Goal: Task Accomplishment & Management: Manage account settings

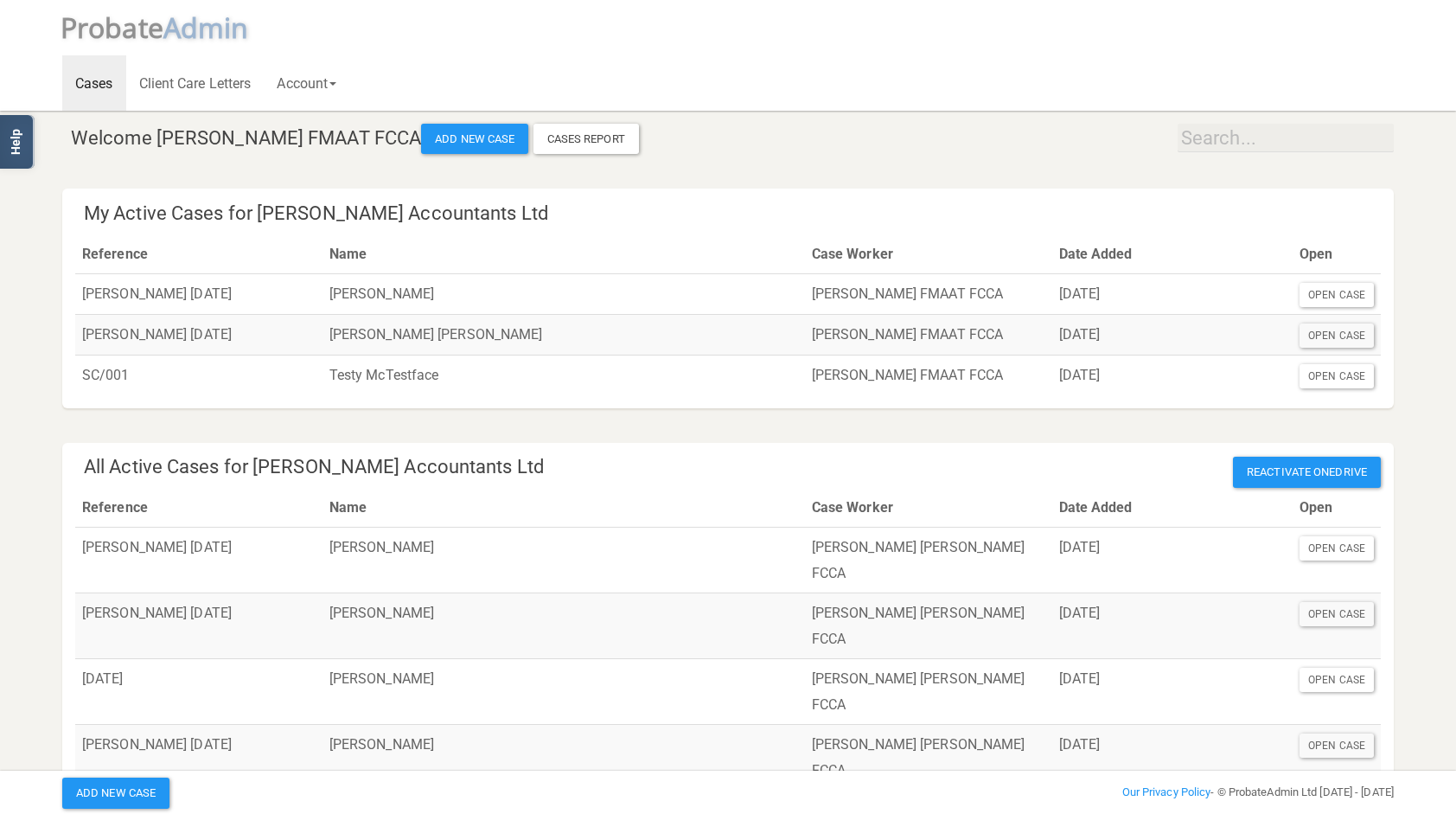
scroll to position [10, 0]
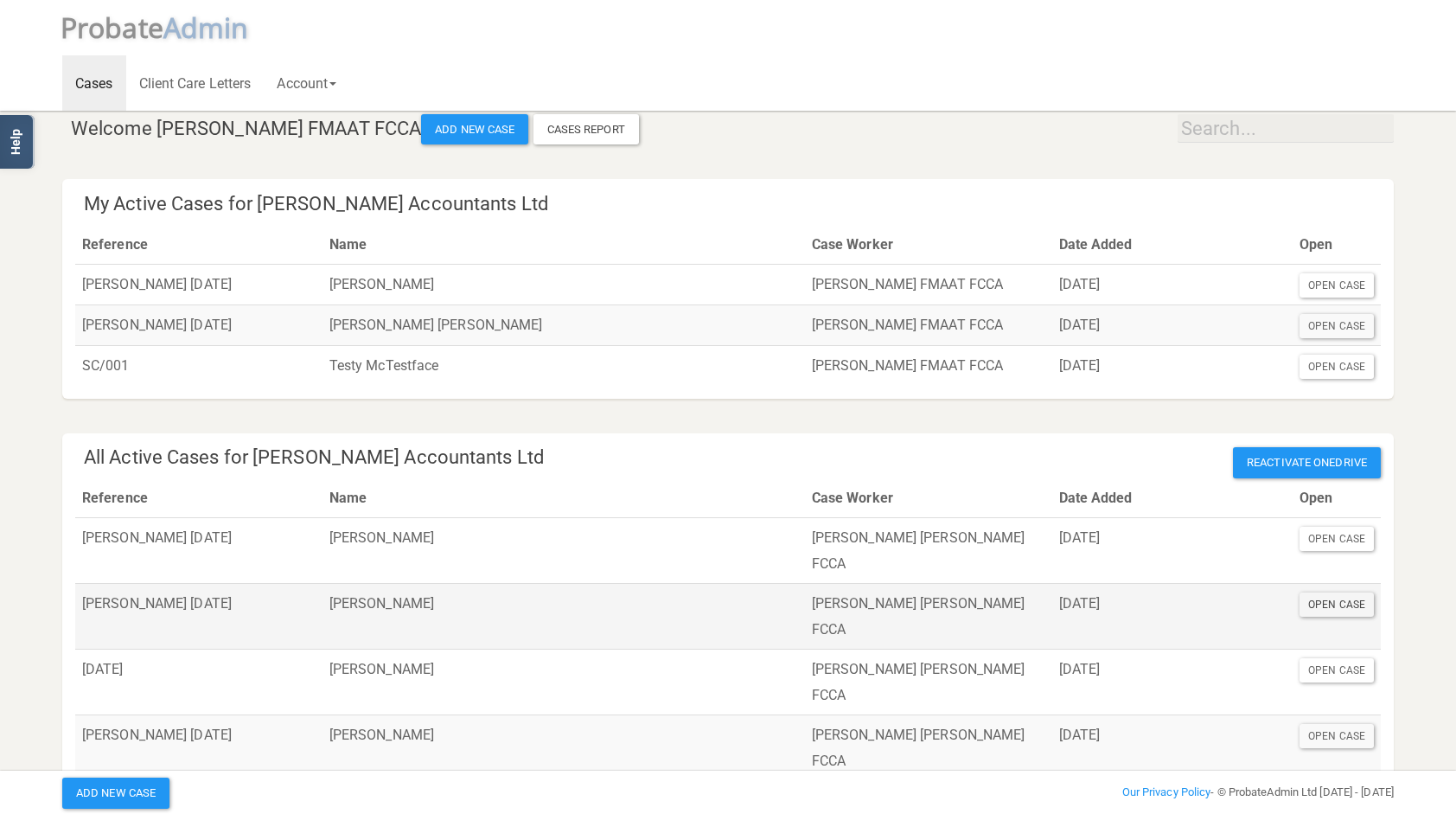
click at [1331, 593] on div "Open Case" at bounding box center [1337, 604] width 75 height 24
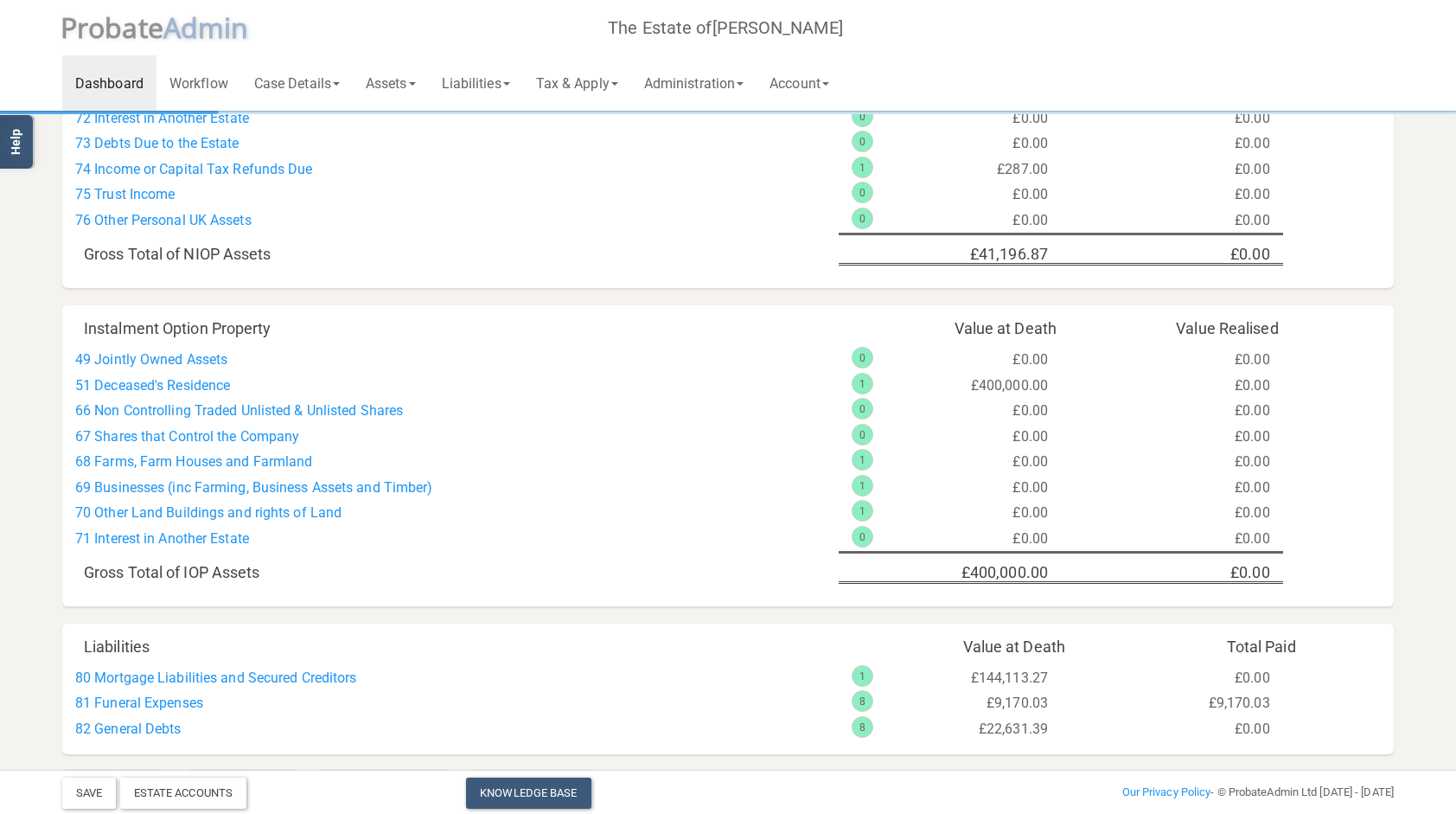
scroll to position [1101, 0]
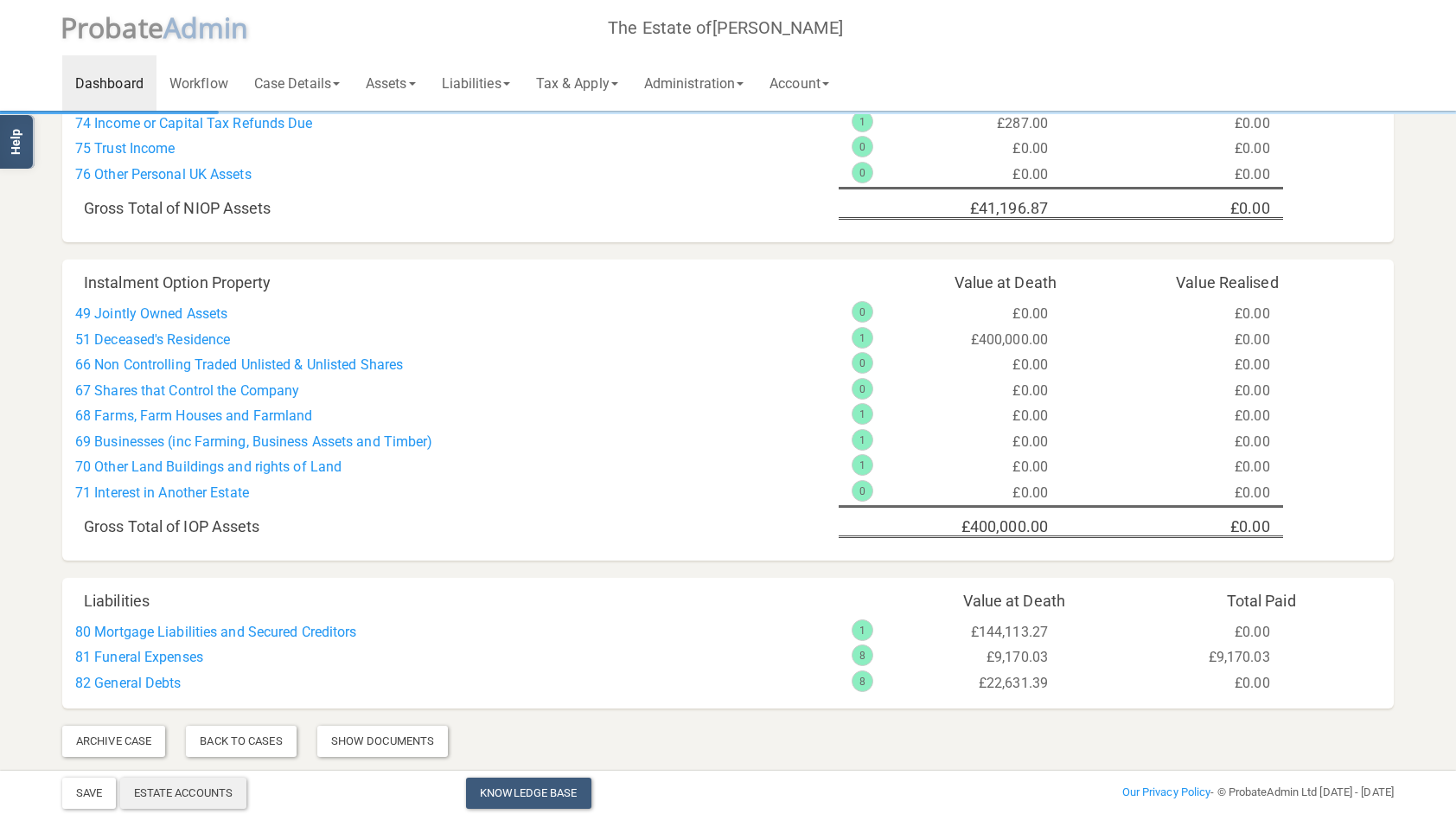
click at [217, 785] on div "Estate Accounts" at bounding box center [183, 793] width 127 height 31
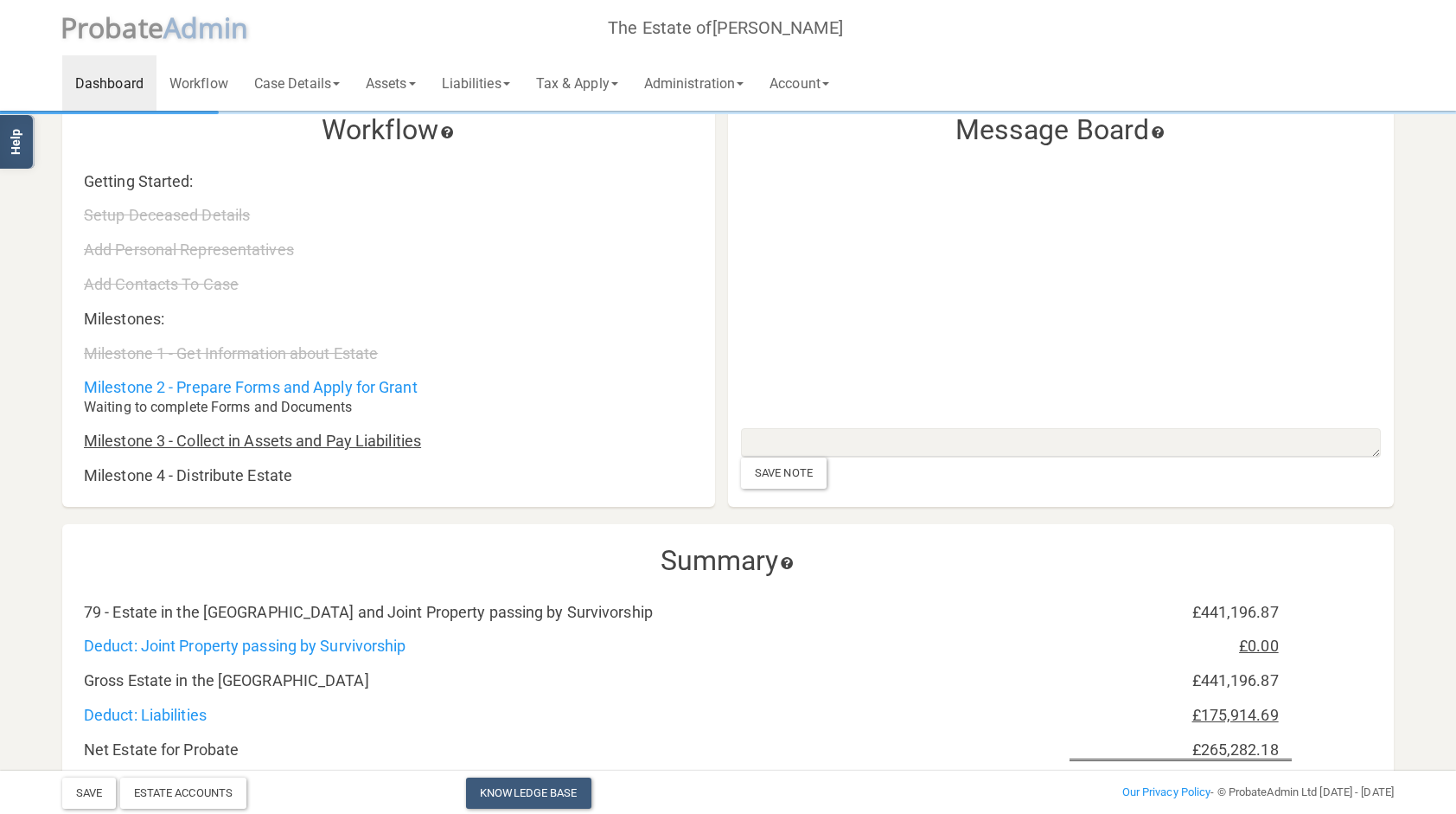
scroll to position [0, 0]
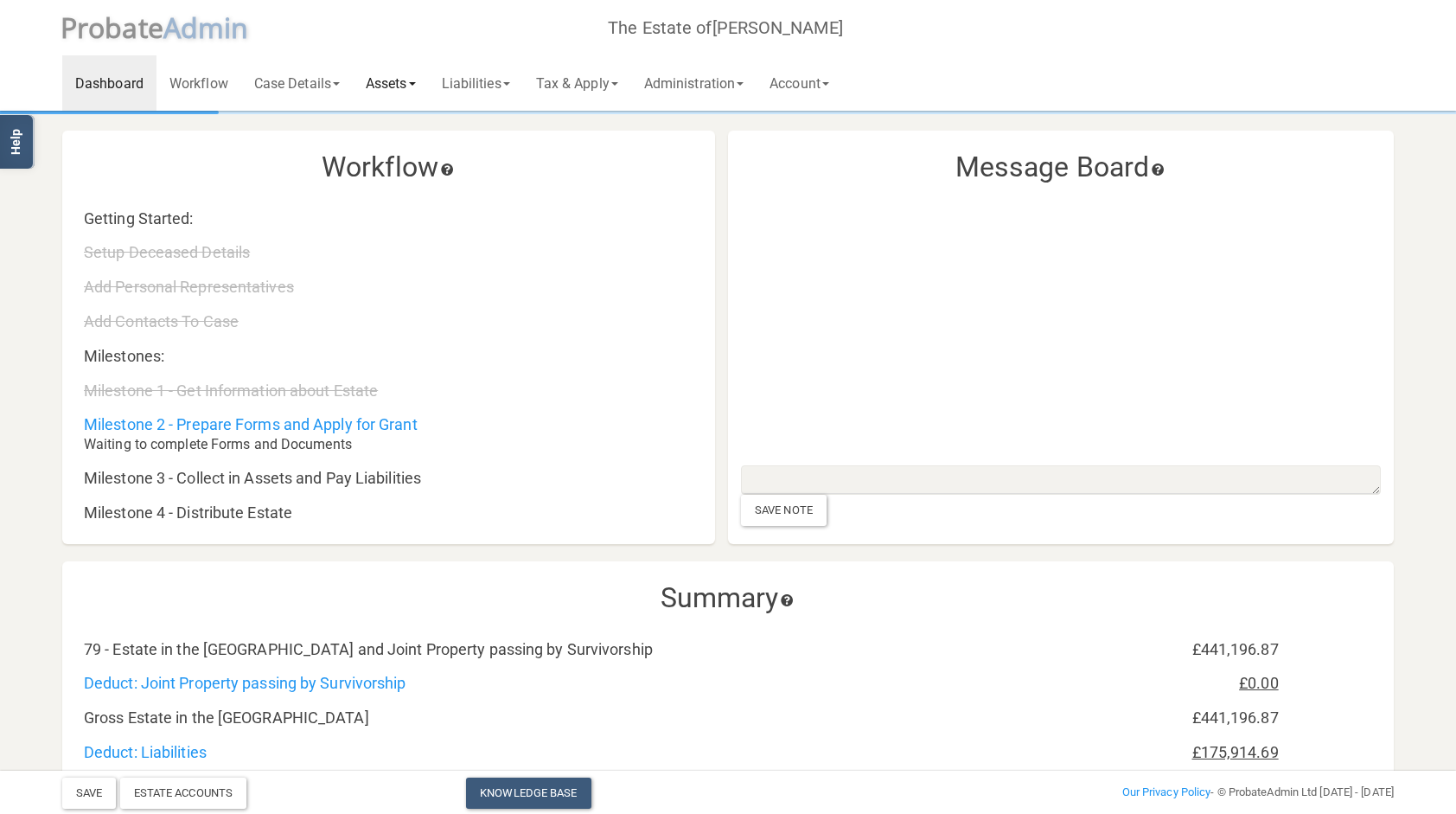
click at [398, 84] on link "Assets" at bounding box center [390, 83] width 76 height 56
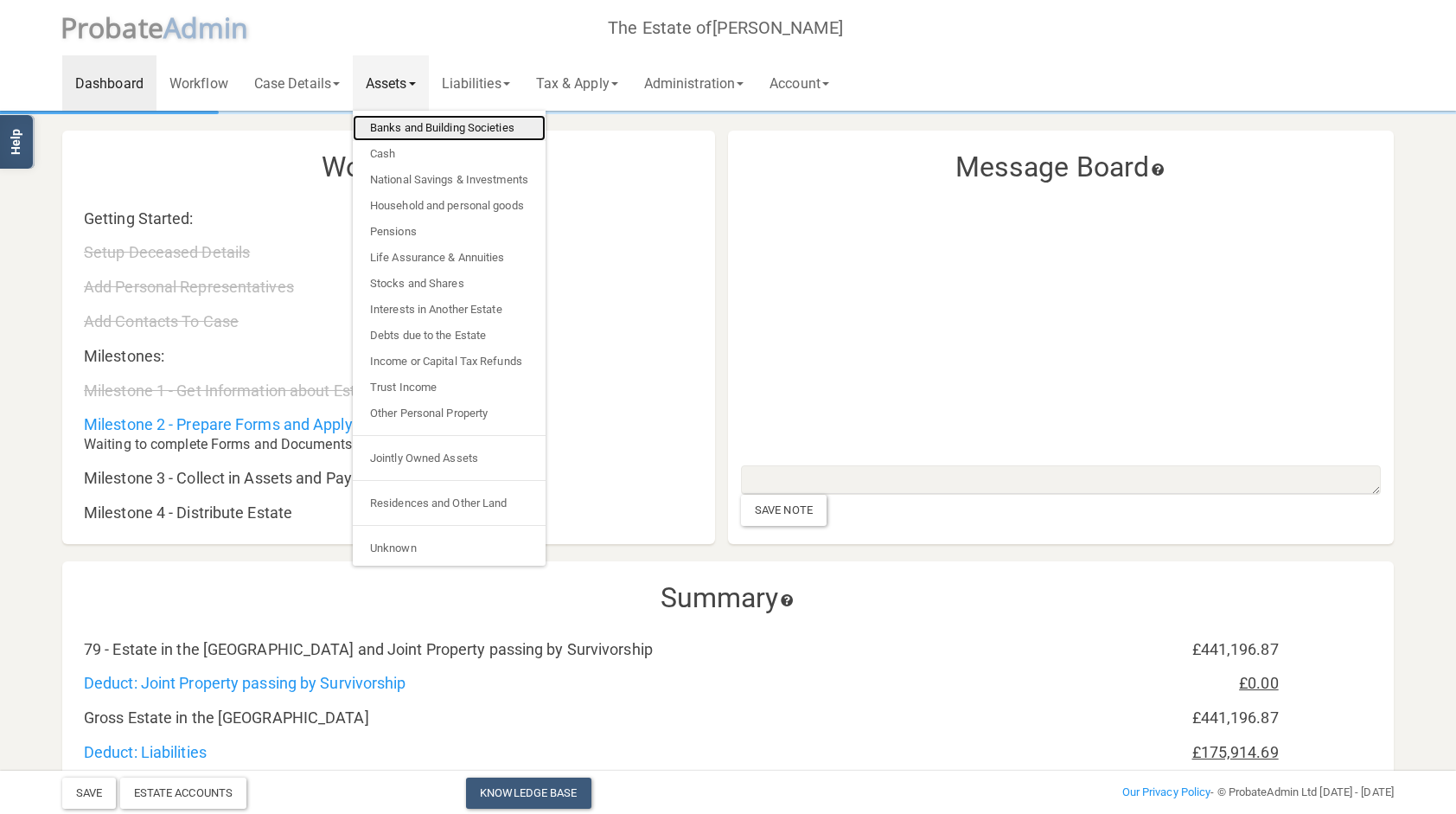
click at [428, 122] on link "Banks and Building Societies" at bounding box center [449, 128] width 193 height 26
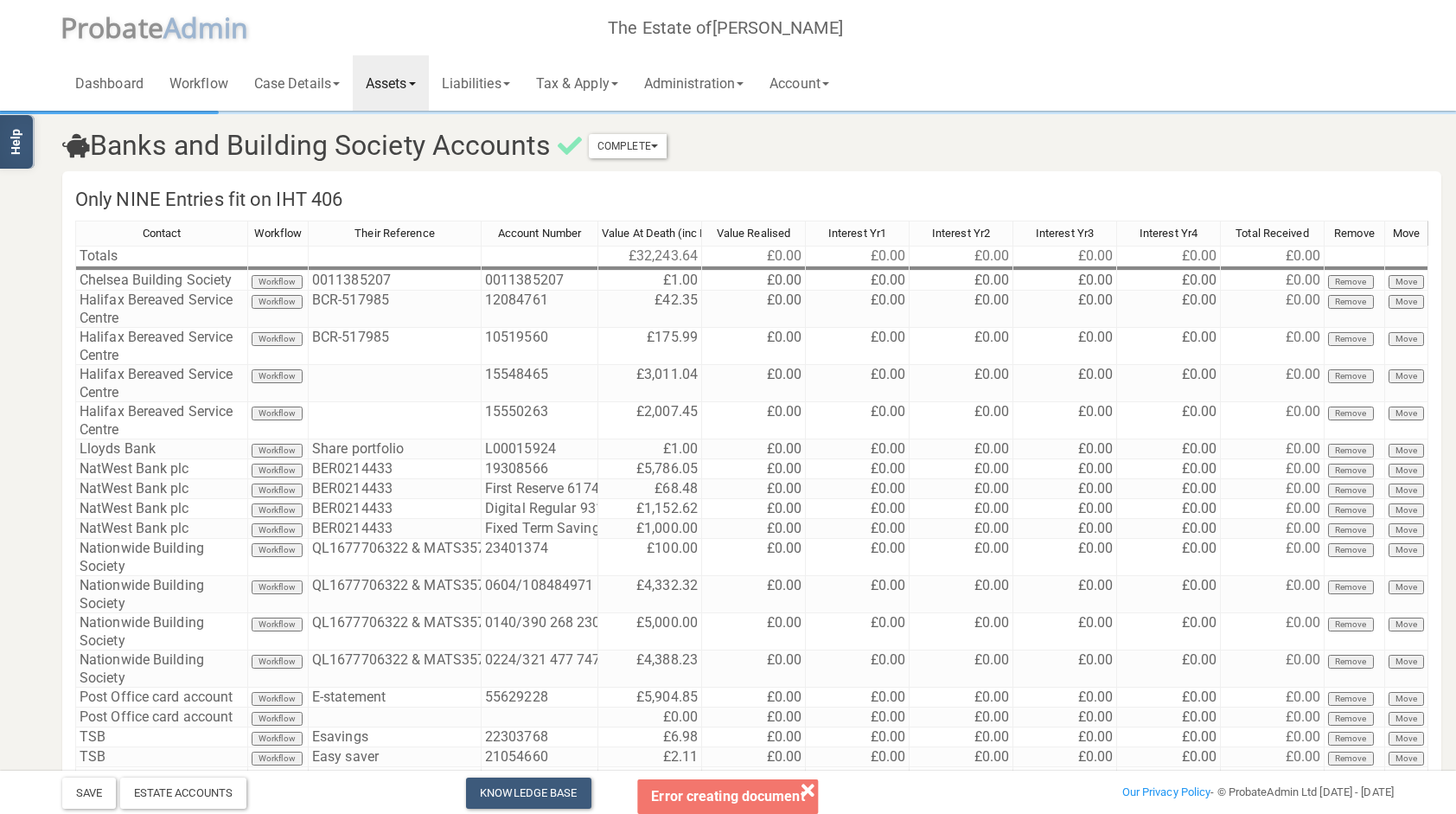
click at [402, 84] on link "Assets" at bounding box center [390, 83] width 76 height 56
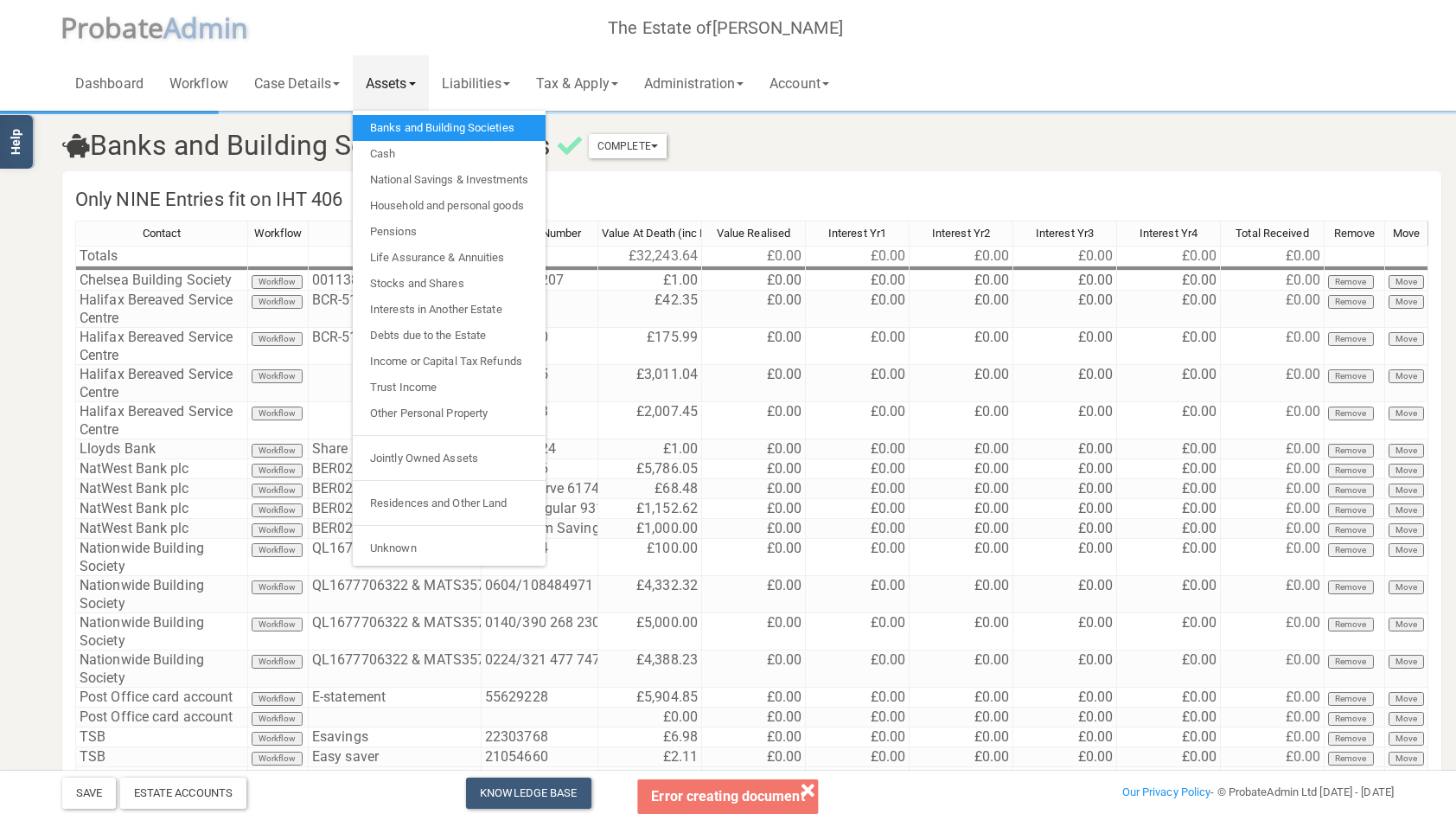
click at [791, 147] on h3 "Banks and Building Society Accounts Complete Mark As Incomplete Mark As Complete" at bounding box center [614, 146] width 1131 height 31
click at [764, 134] on h3 "Banks and Building Society Accounts Complete Mark As Incomplete Mark As Complete" at bounding box center [614, 146] width 1131 height 31
click at [398, 75] on link "Assets" at bounding box center [390, 83] width 76 height 56
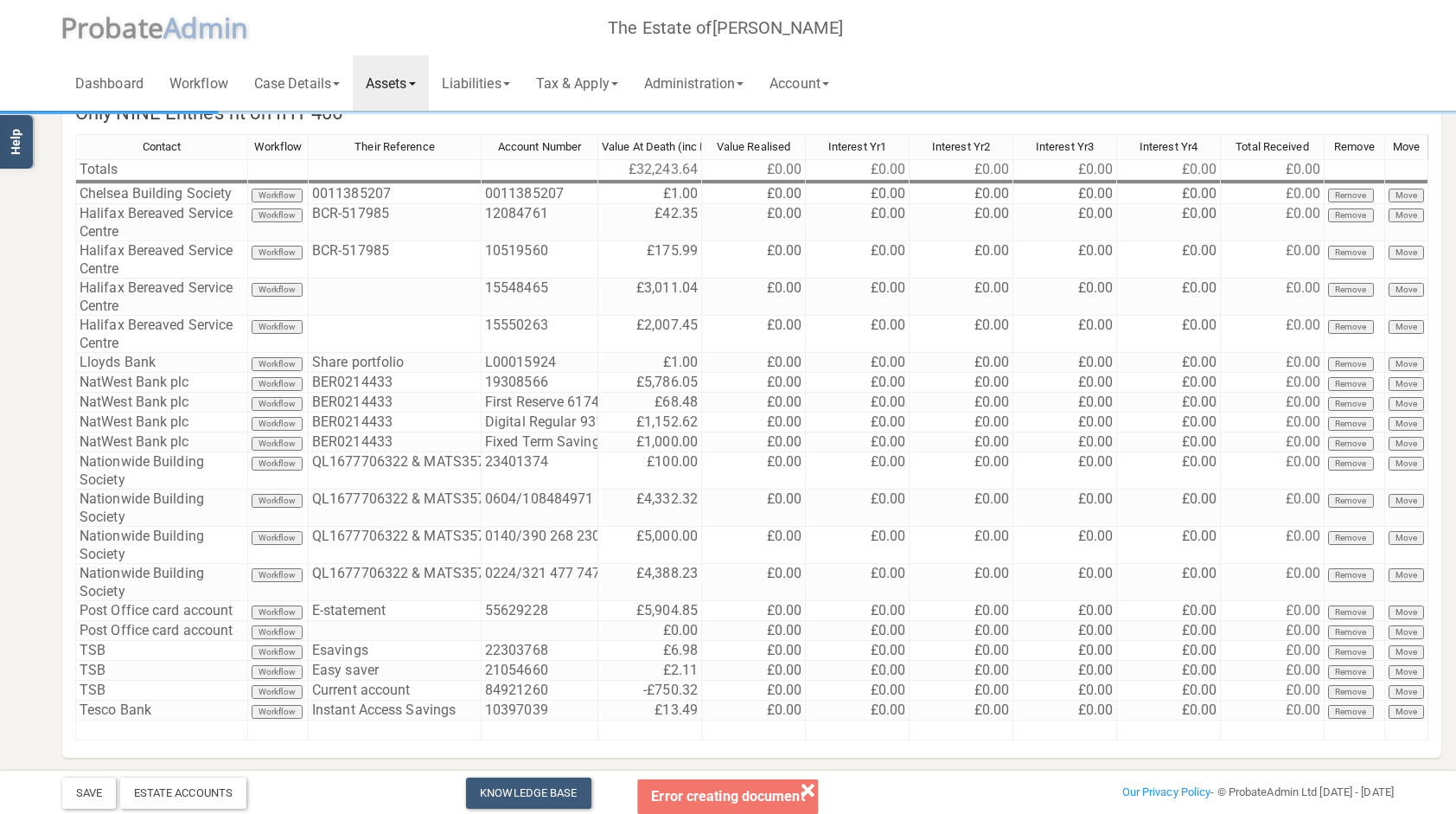
scroll to position [57, 0]
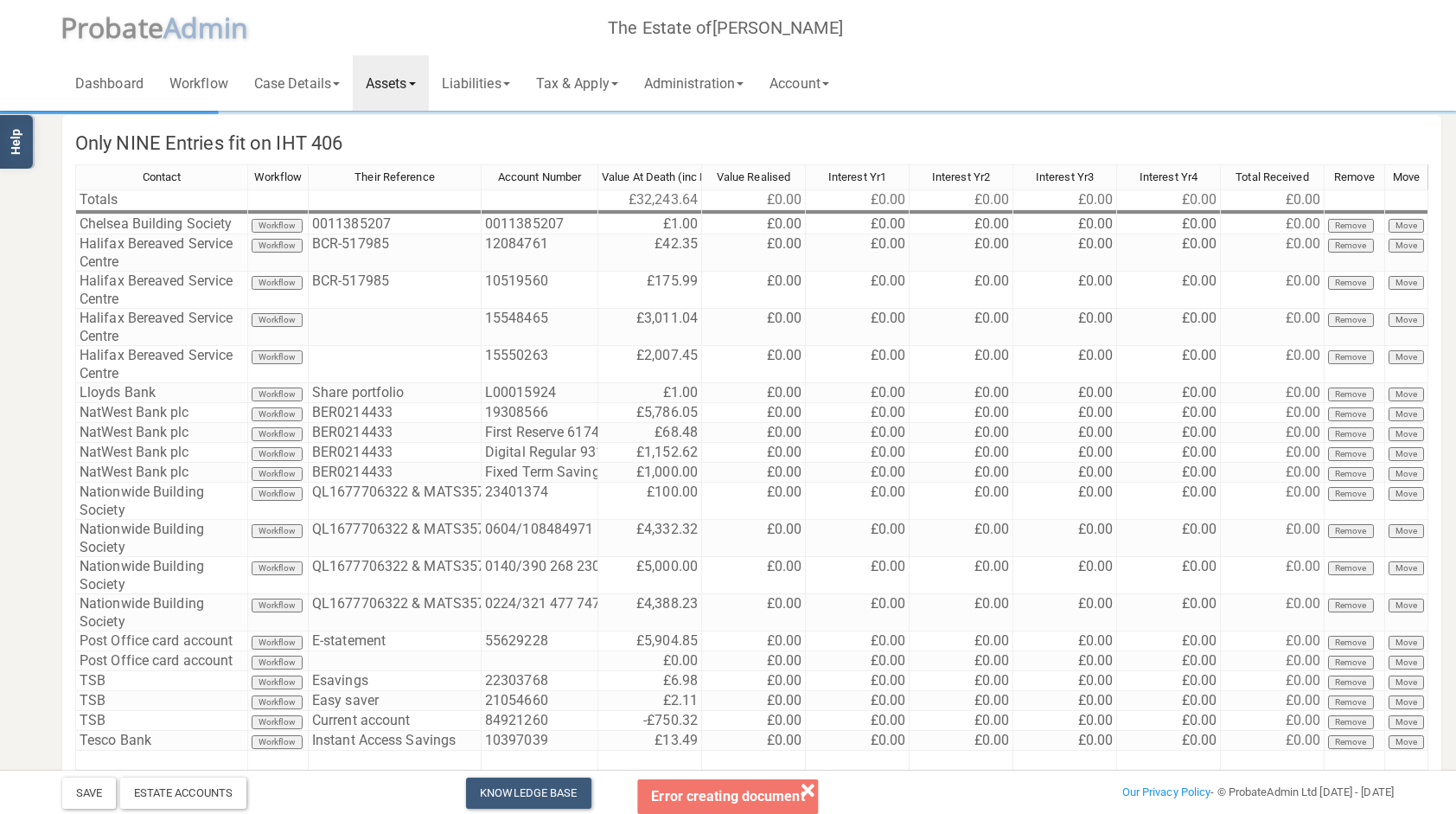
click at [428, 85] on link "Assets" at bounding box center [390, 83] width 76 height 56
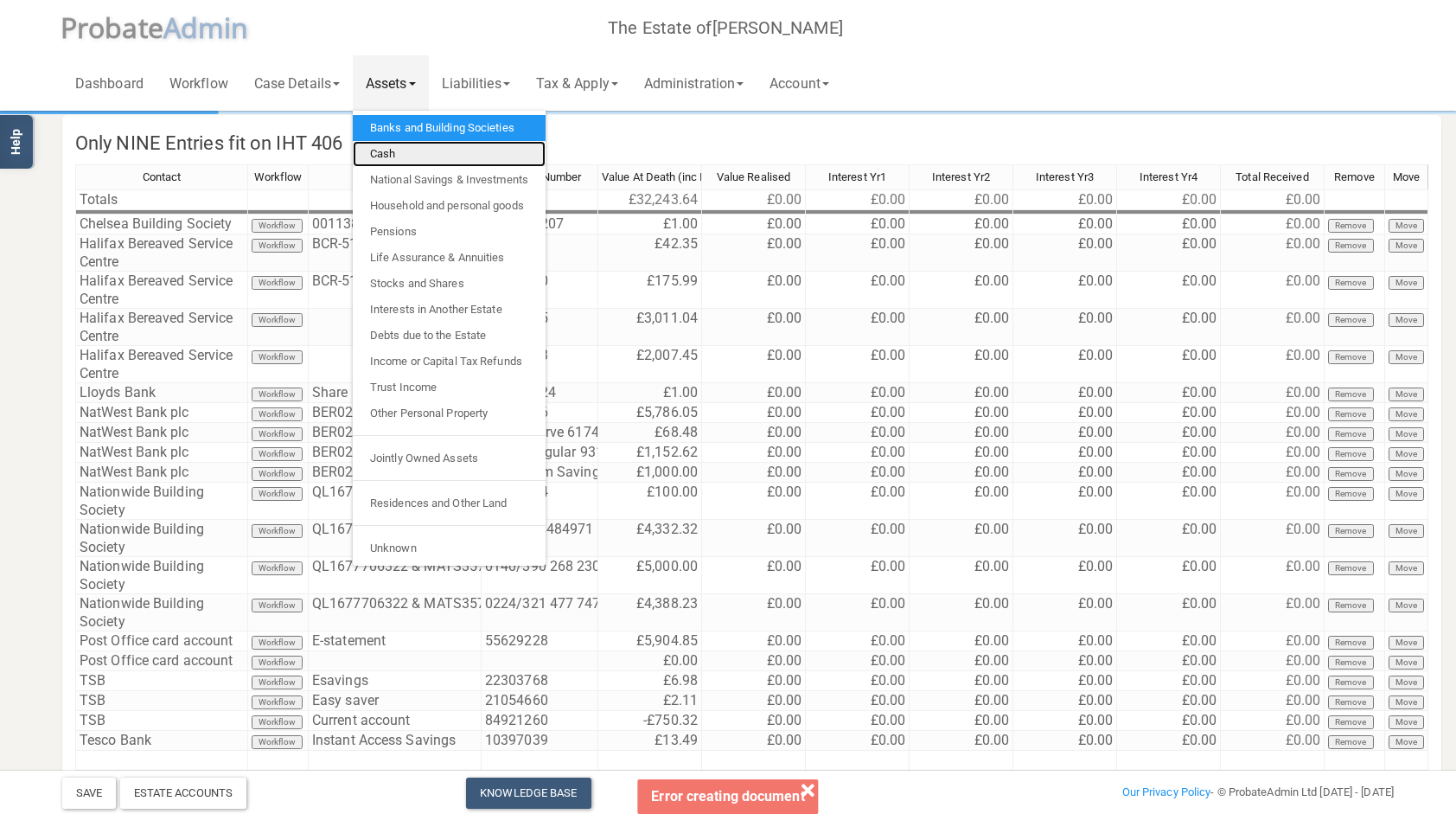
click at [421, 158] on link "Cash" at bounding box center [449, 153] width 193 height 26
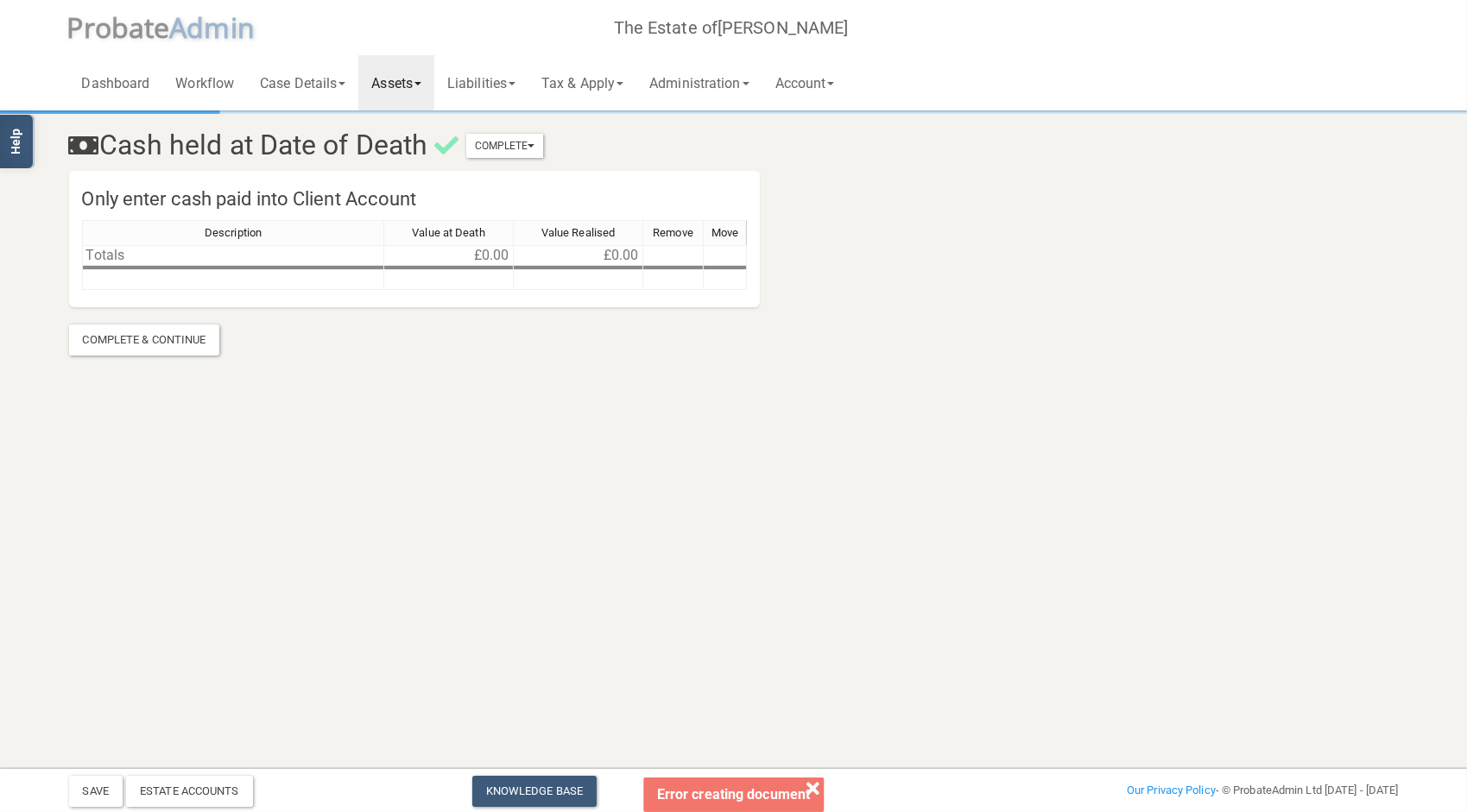
click at [411, 91] on link "Assets" at bounding box center [395, 83] width 76 height 55
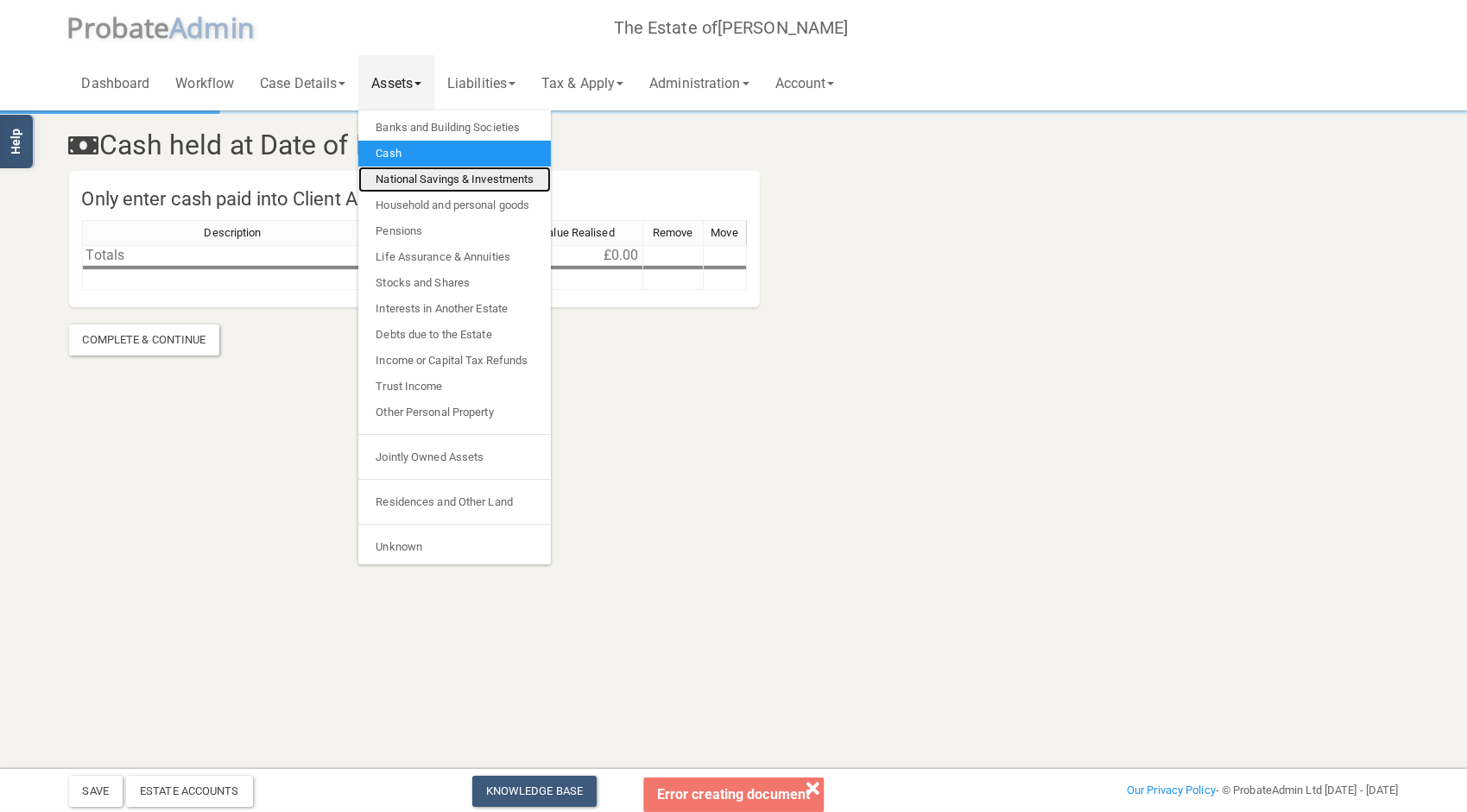
click at [426, 185] on link "National Savings & Investments" at bounding box center [454, 179] width 192 height 26
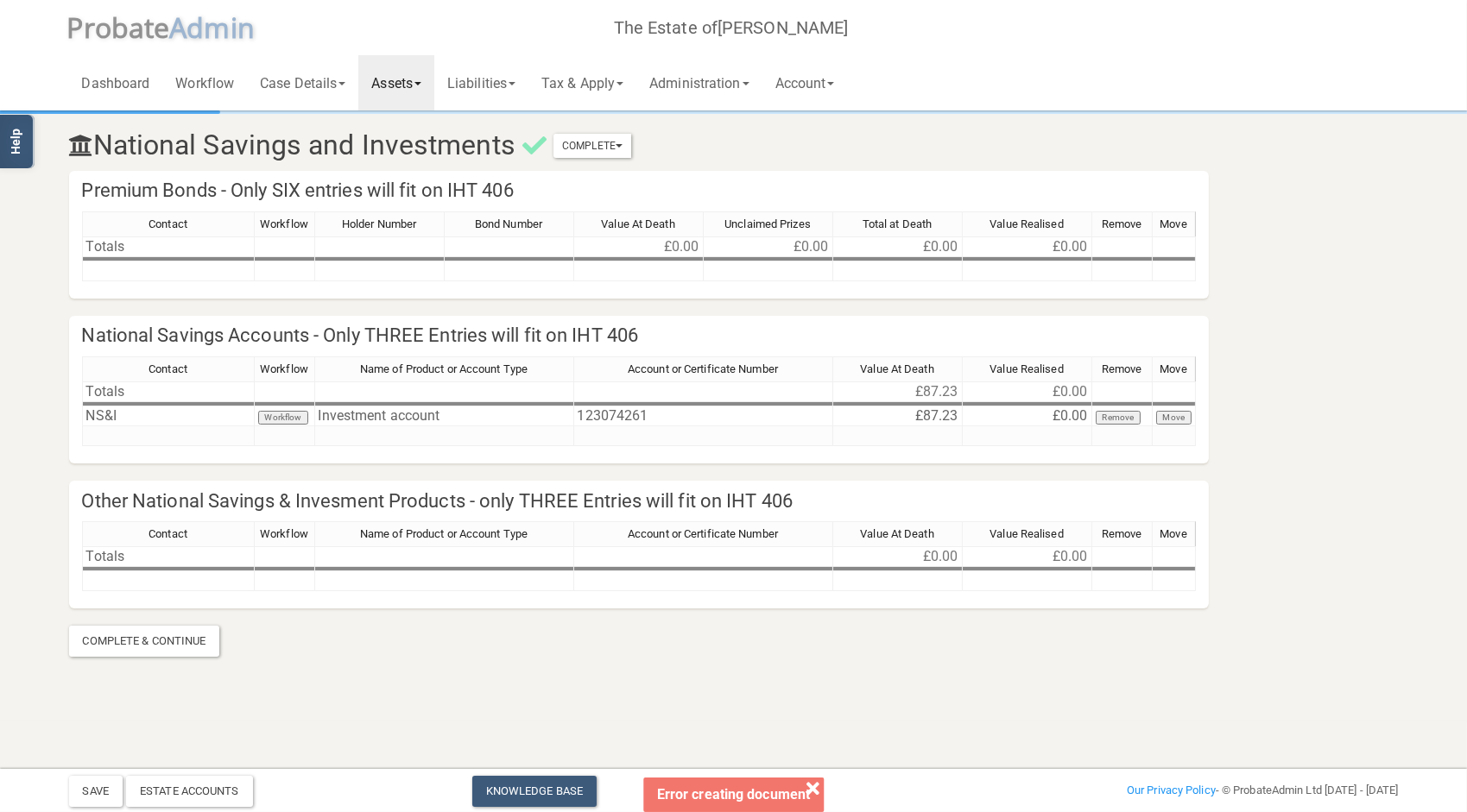
click at [421, 77] on link "Assets" at bounding box center [395, 83] width 76 height 55
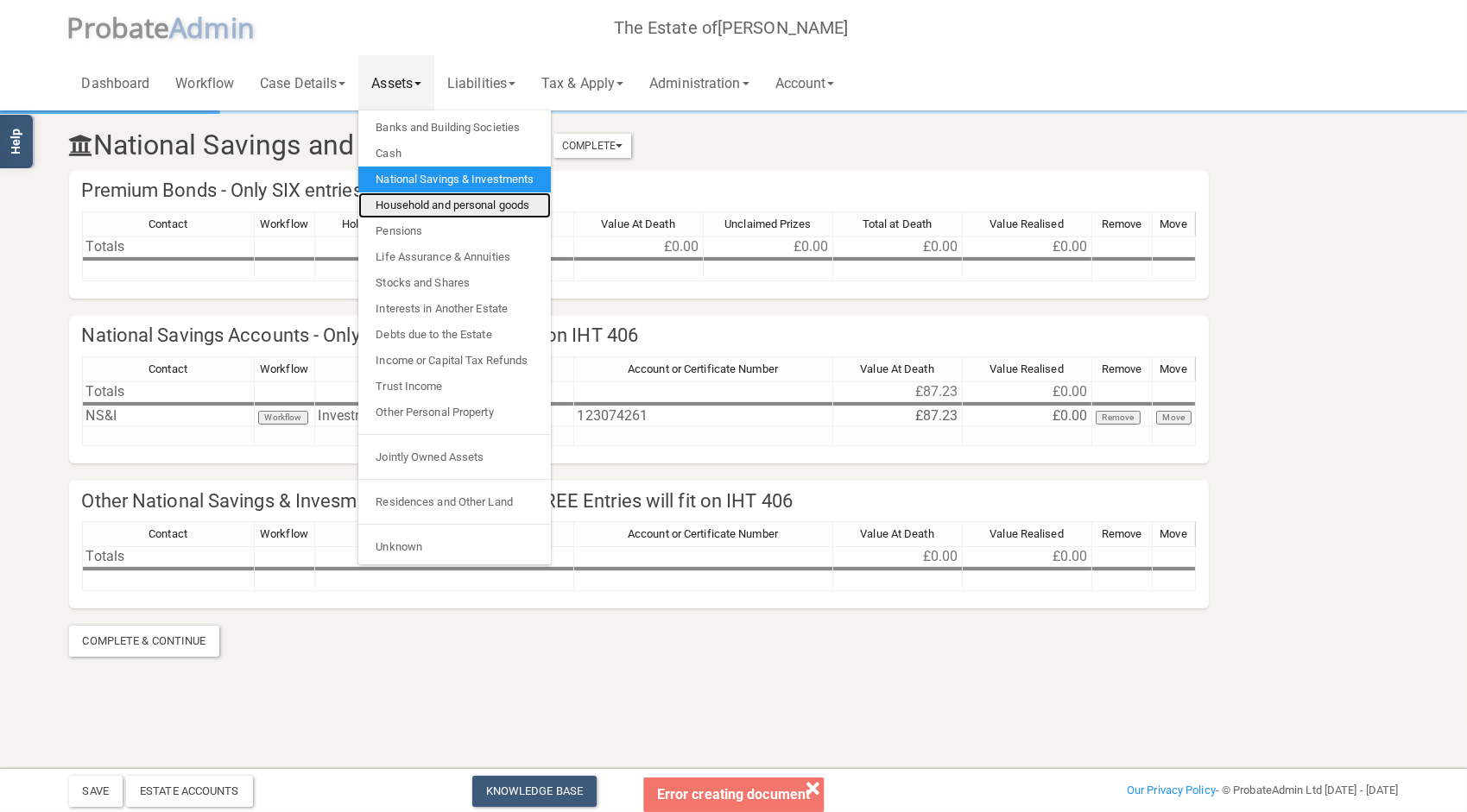
click at [428, 204] on link "Household and personal goods" at bounding box center [454, 205] width 192 height 26
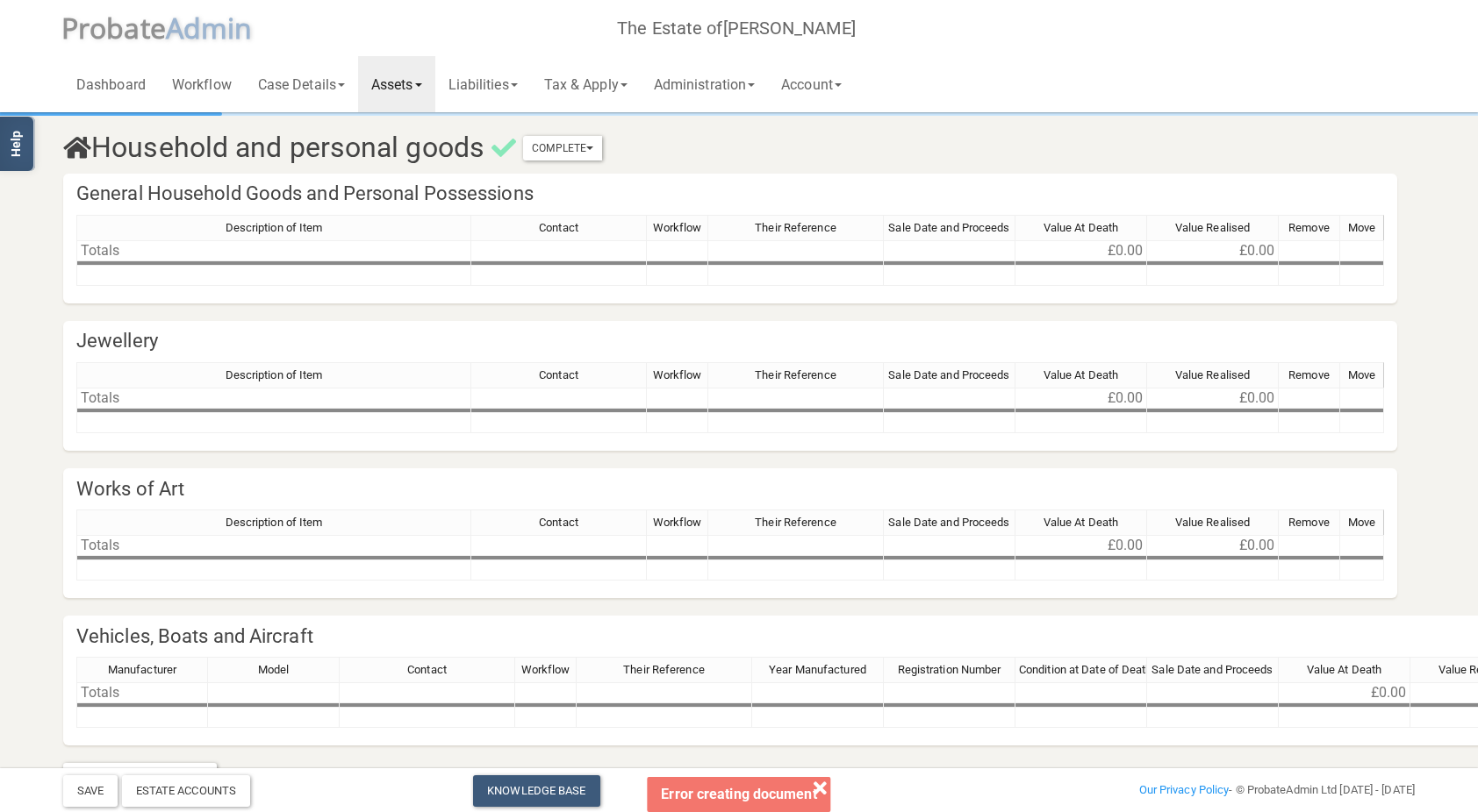
click at [416, 83] on link "Assets" at bounding box center [396, 85] width 77 height 56
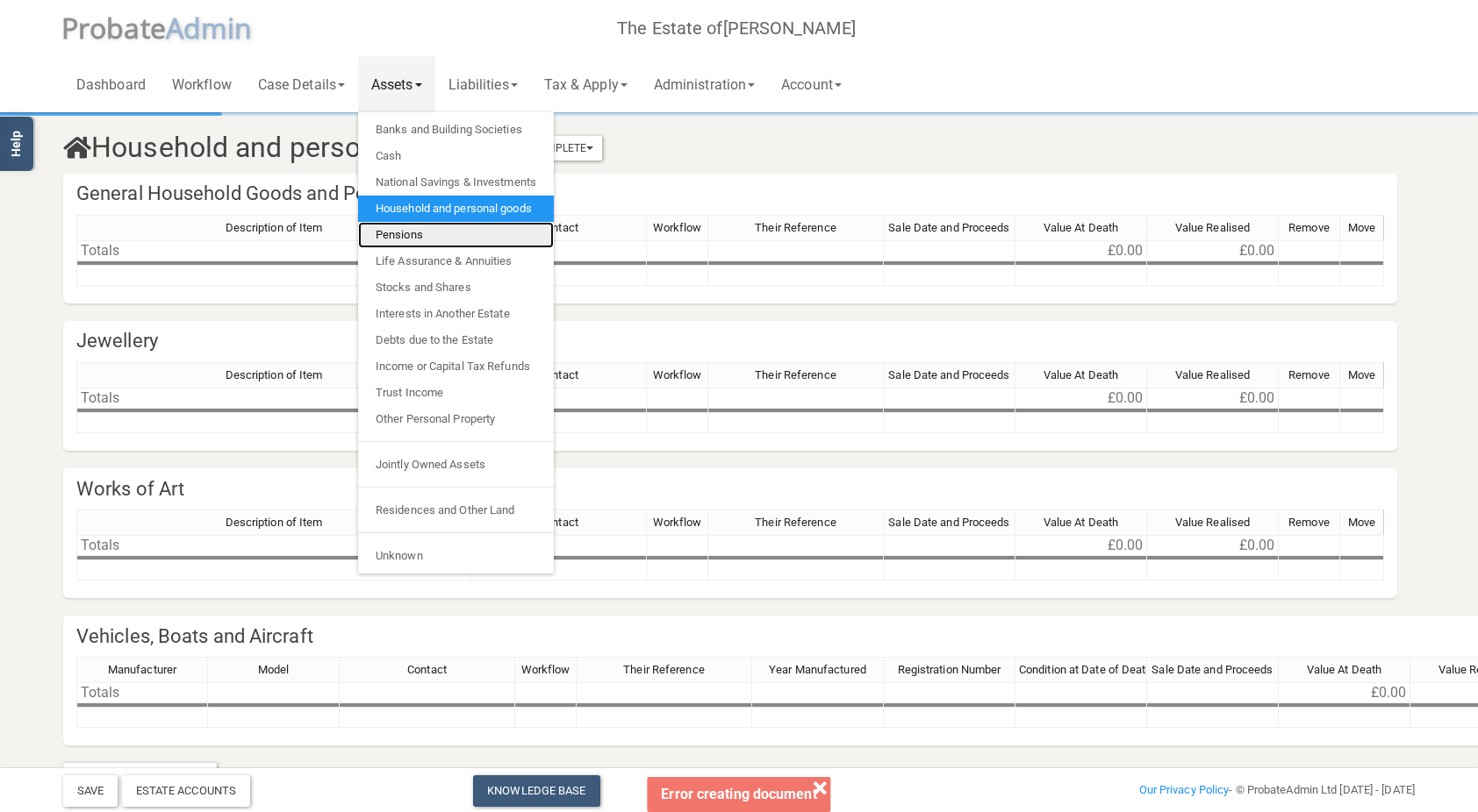
click at [419, 237] on link "Pensions" at bounding box center [455, 234] width 196 height 26
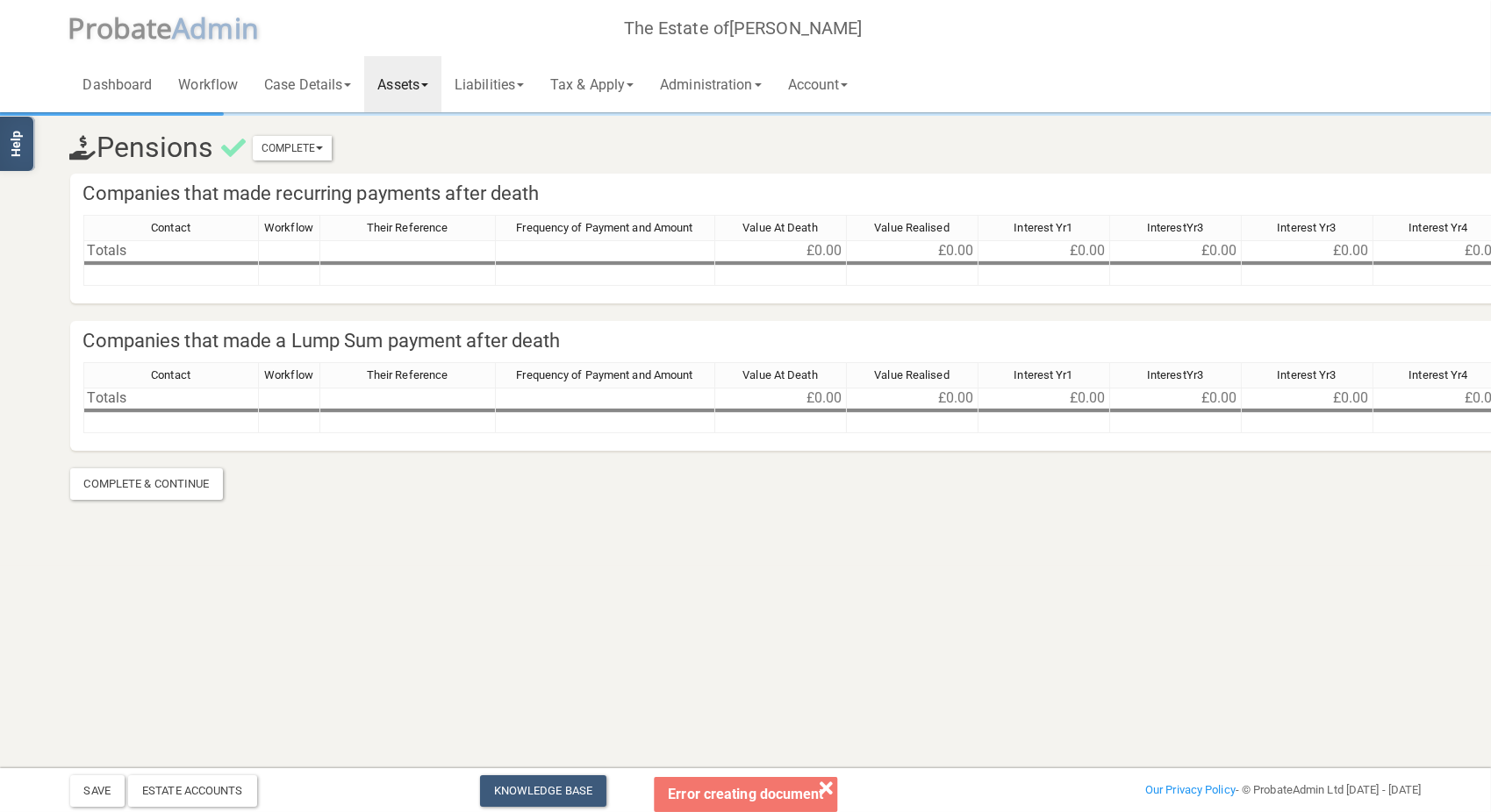
click at [408, 82] on link "Assets" at bounding box center [402, 85] width 77 height 56
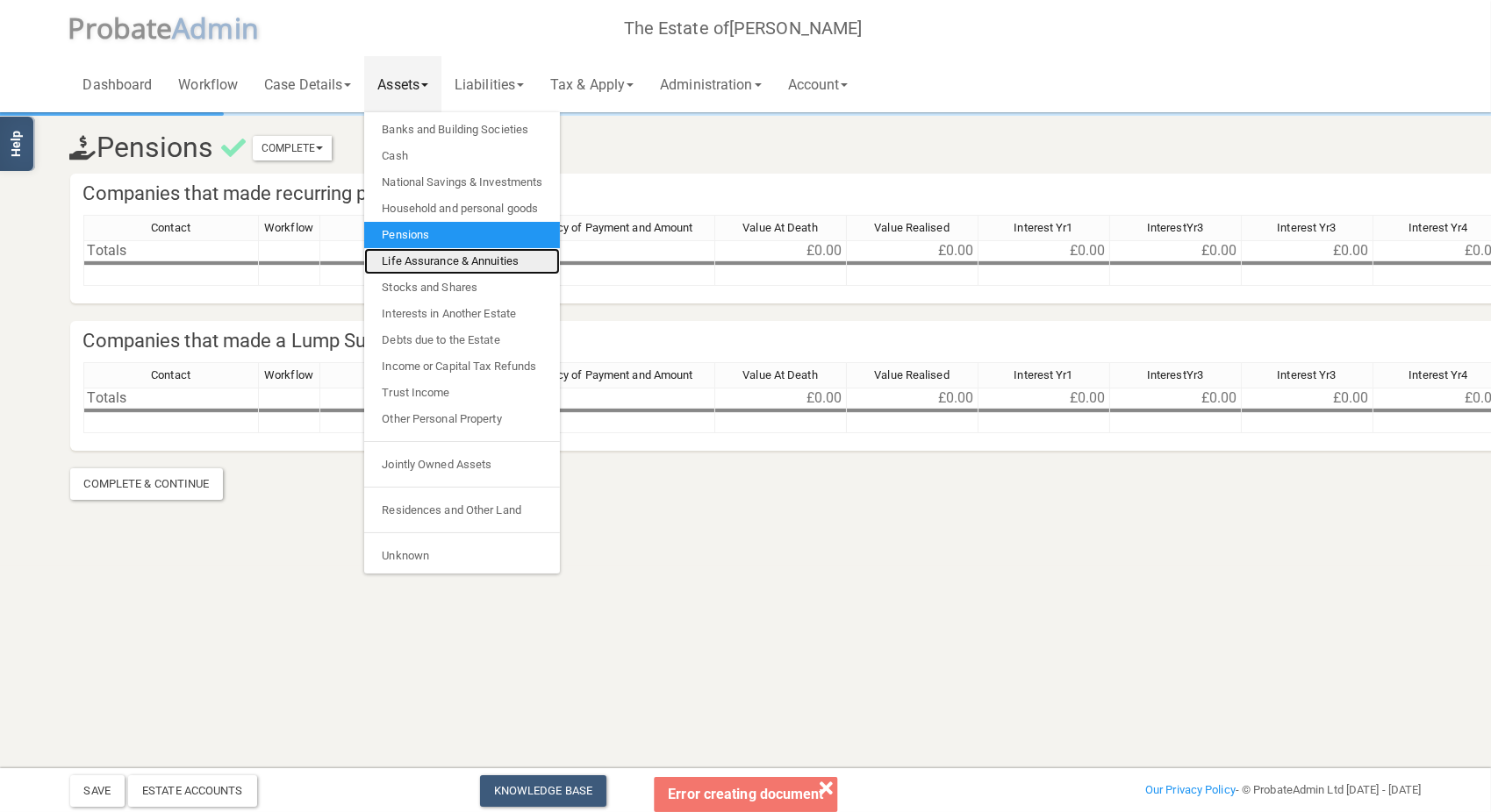
click at [434, 260] on link "Life Assurance & Annuities" at bounding box center [461, 261] width 195 height 26
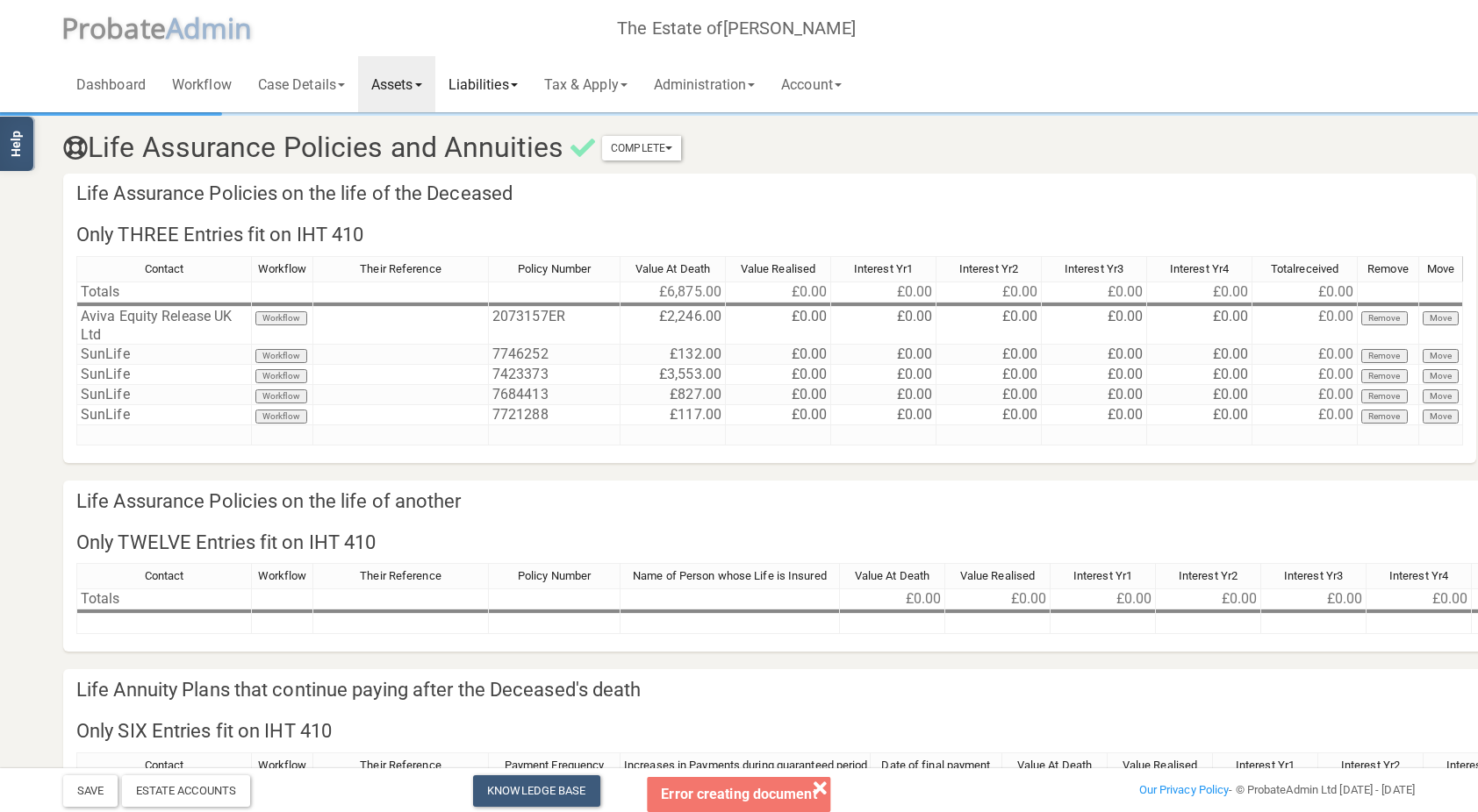
click at [446, 89] on link "Liabilities" at bounding box center [483, 85] width 95 height 56
click at [413, 93] on link "Assets" at bounding box center [396, 85] width 77 height 56
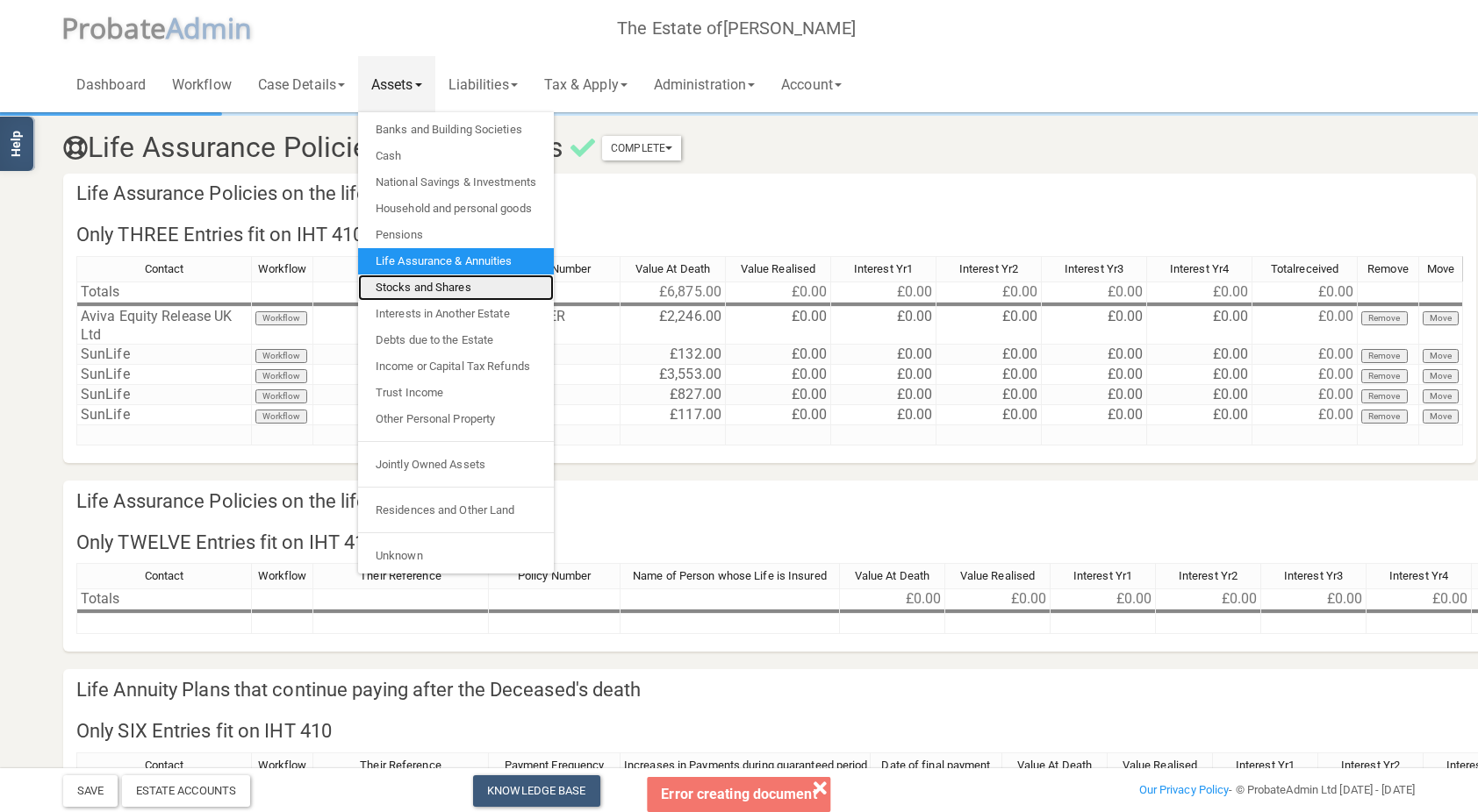
click at [439, 289] on link "Stocks and Shares" at bounding box center [455, 287] width 196 height 26
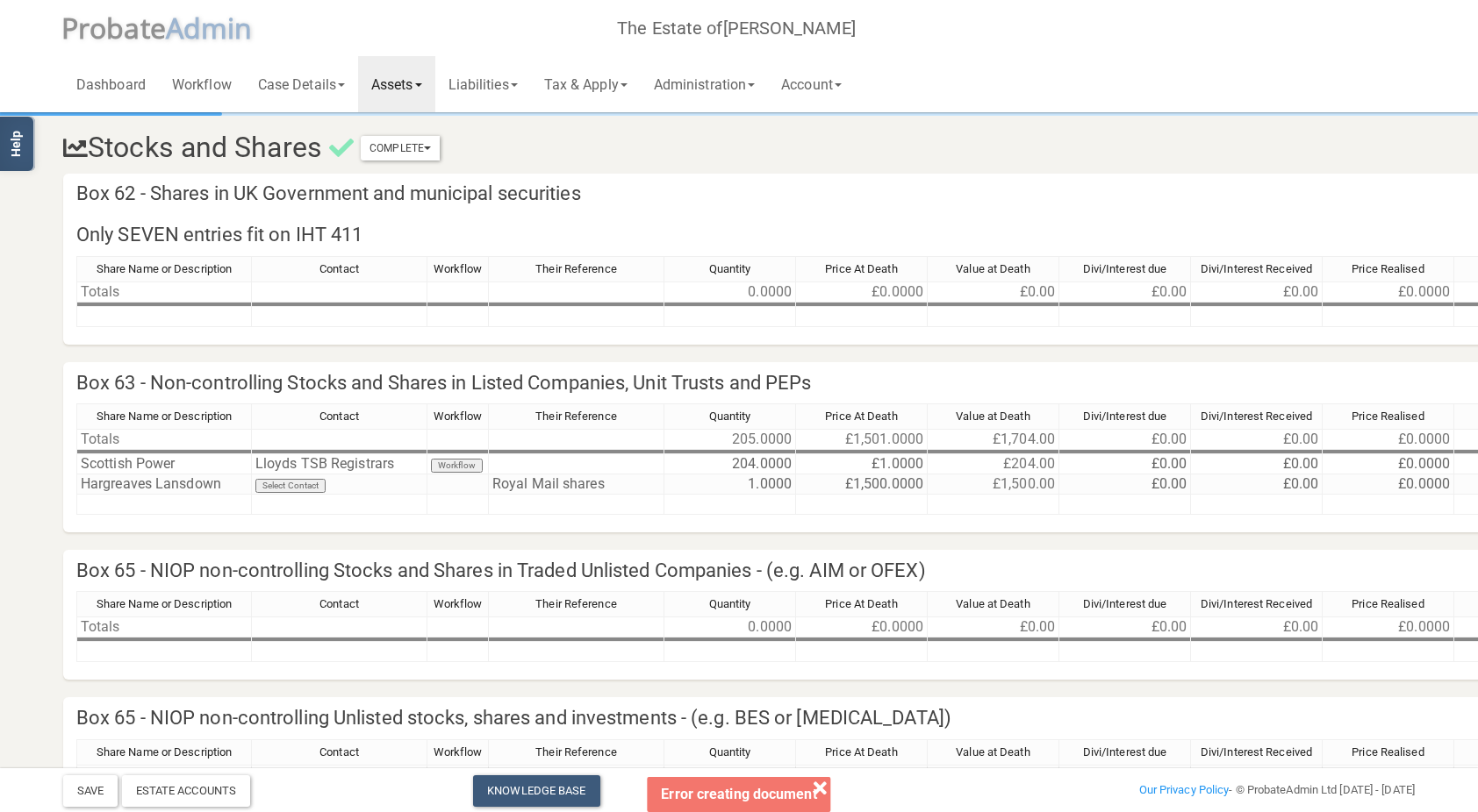
click at [418, 80] on link "Assets" at bounding box center [396, 85] width 77 height 56
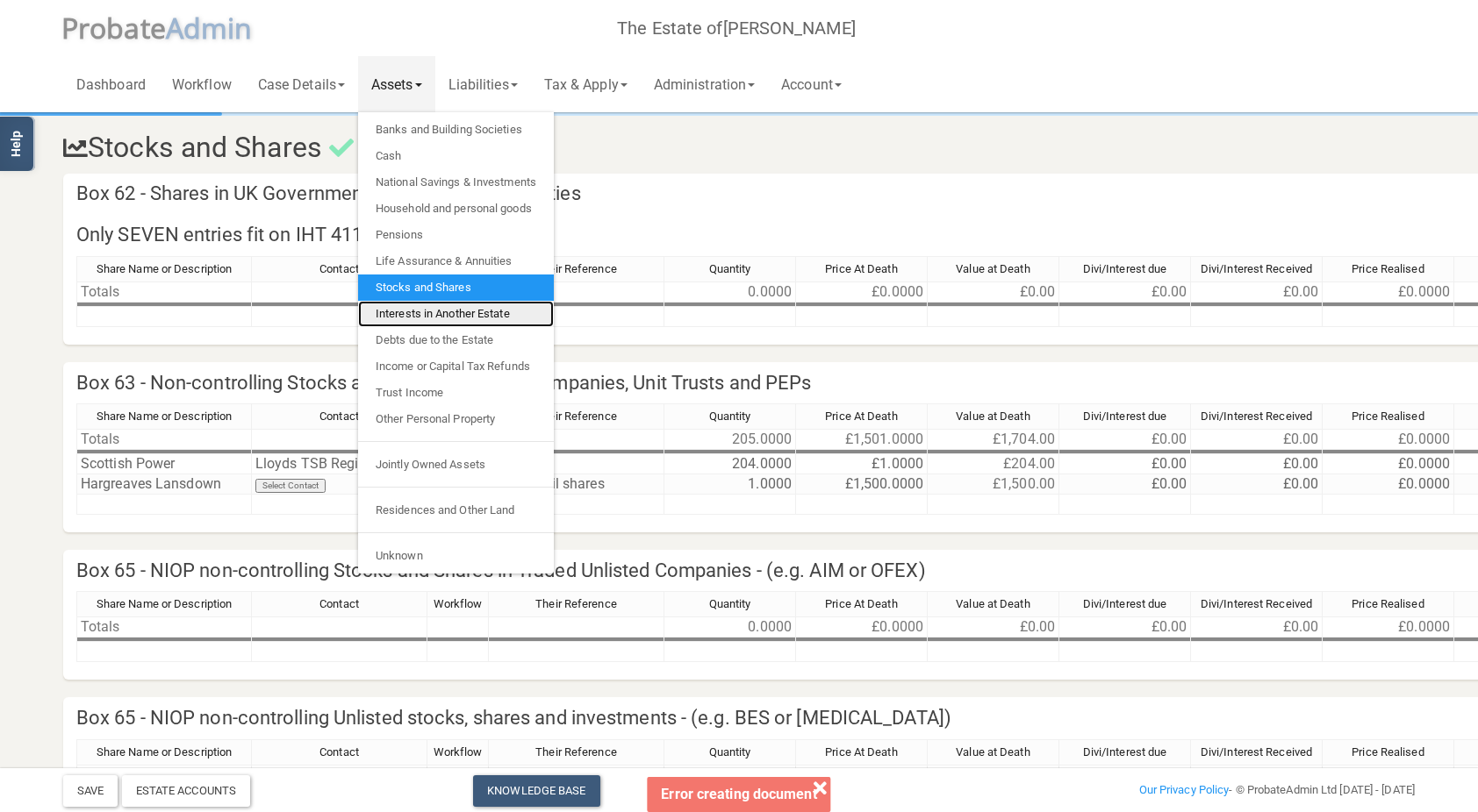
click at [428, 319] on link "Interests in Another Estate" at bounding box center [455, 313] width 196 height 26
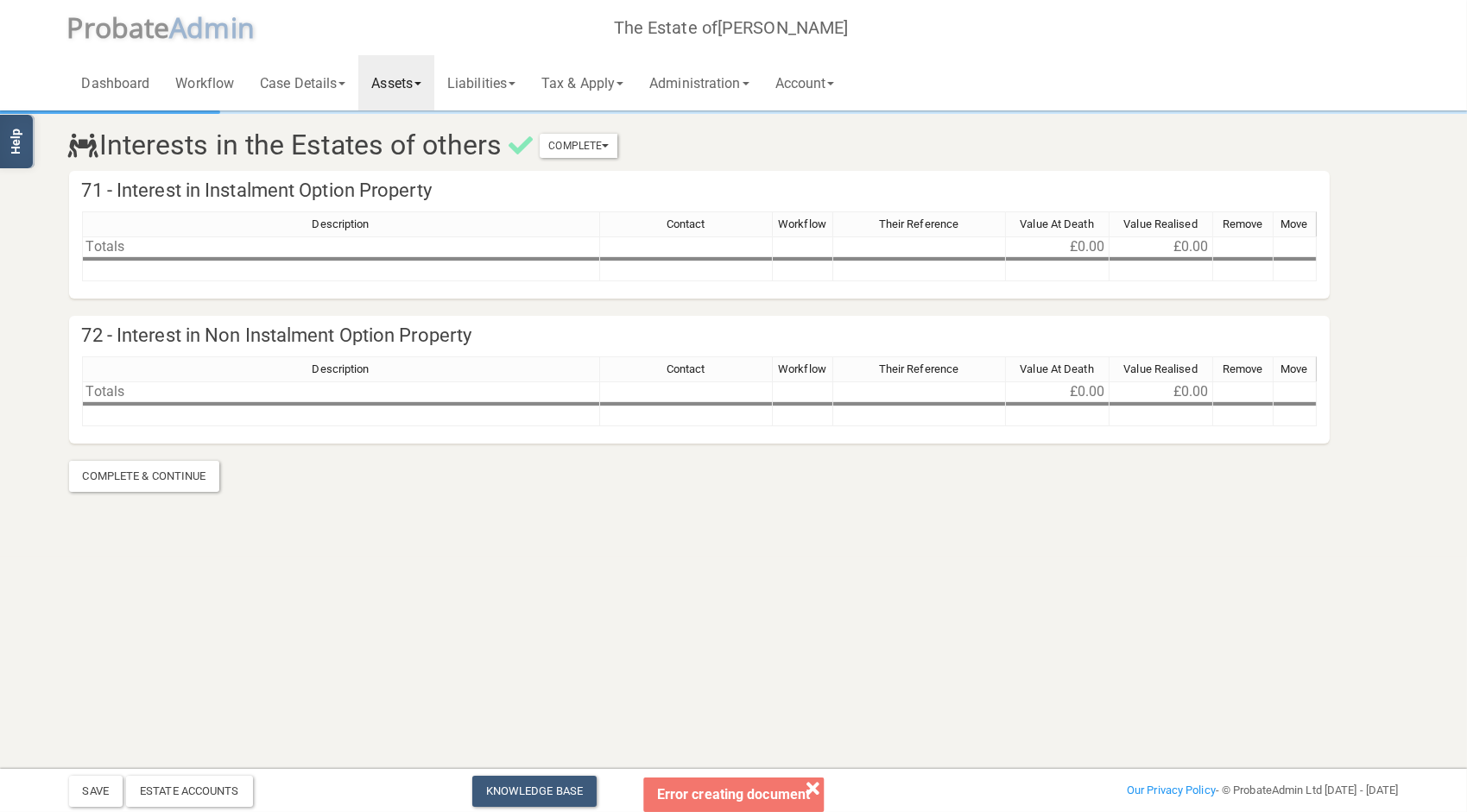
click at [431, 85] on link "Assets" at bounding box center [395, 83] width 76 height 55
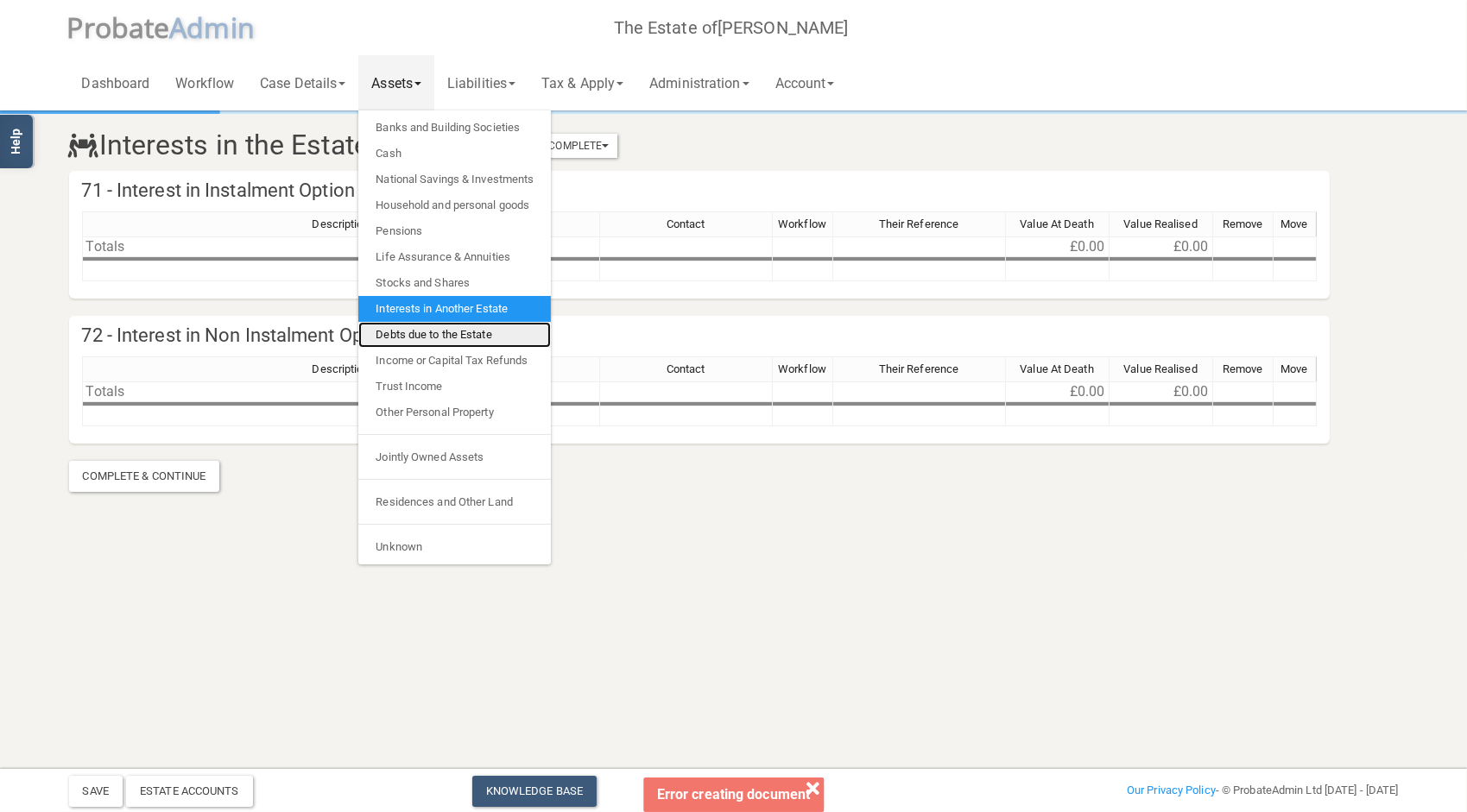
click at [446, 331] on link "Debts due to the Estate" at bounding box center [454, 334] width 192 height 26
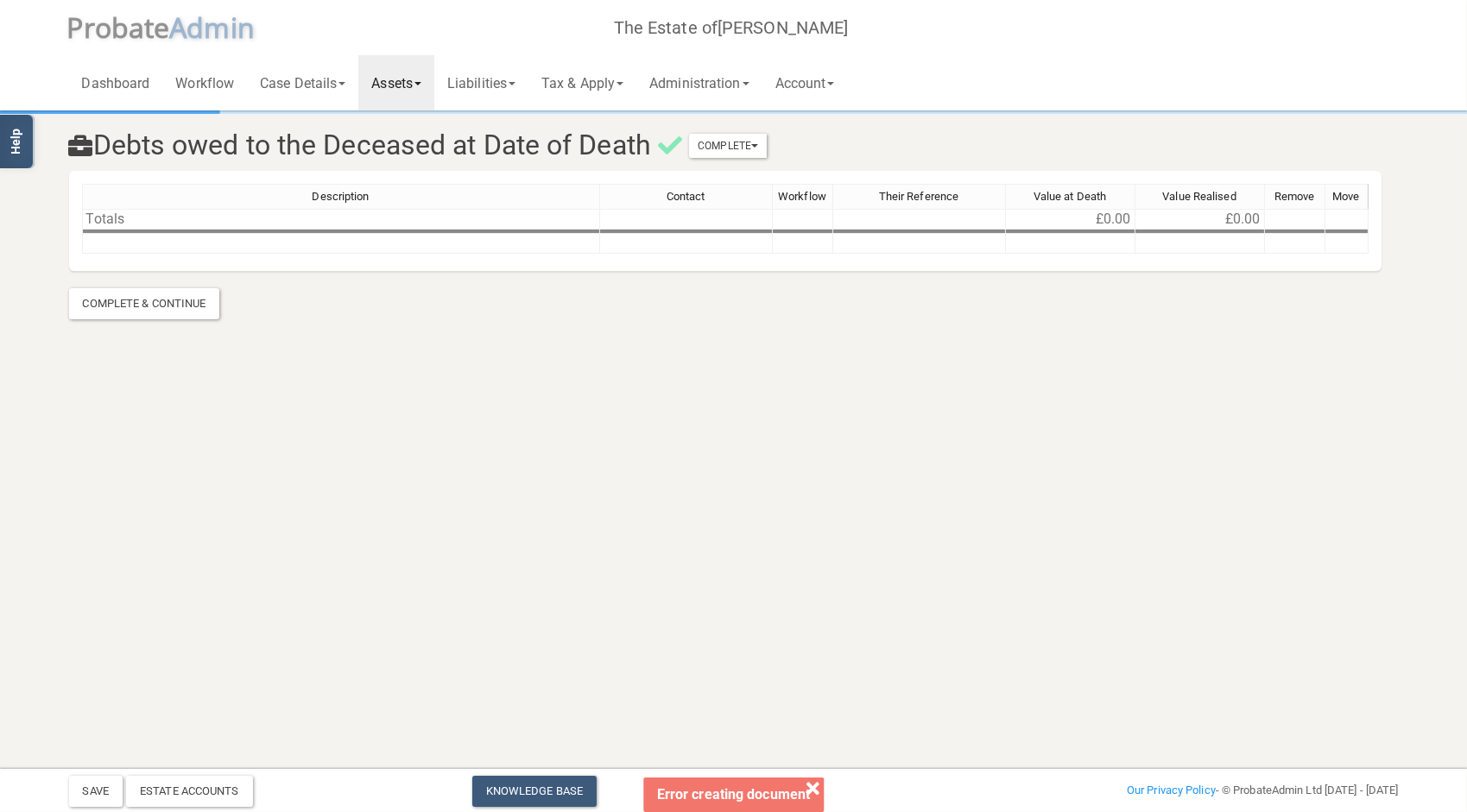
click at [418, 99] on link "Assets" at bounding box center [395, 83] width 76 height 55
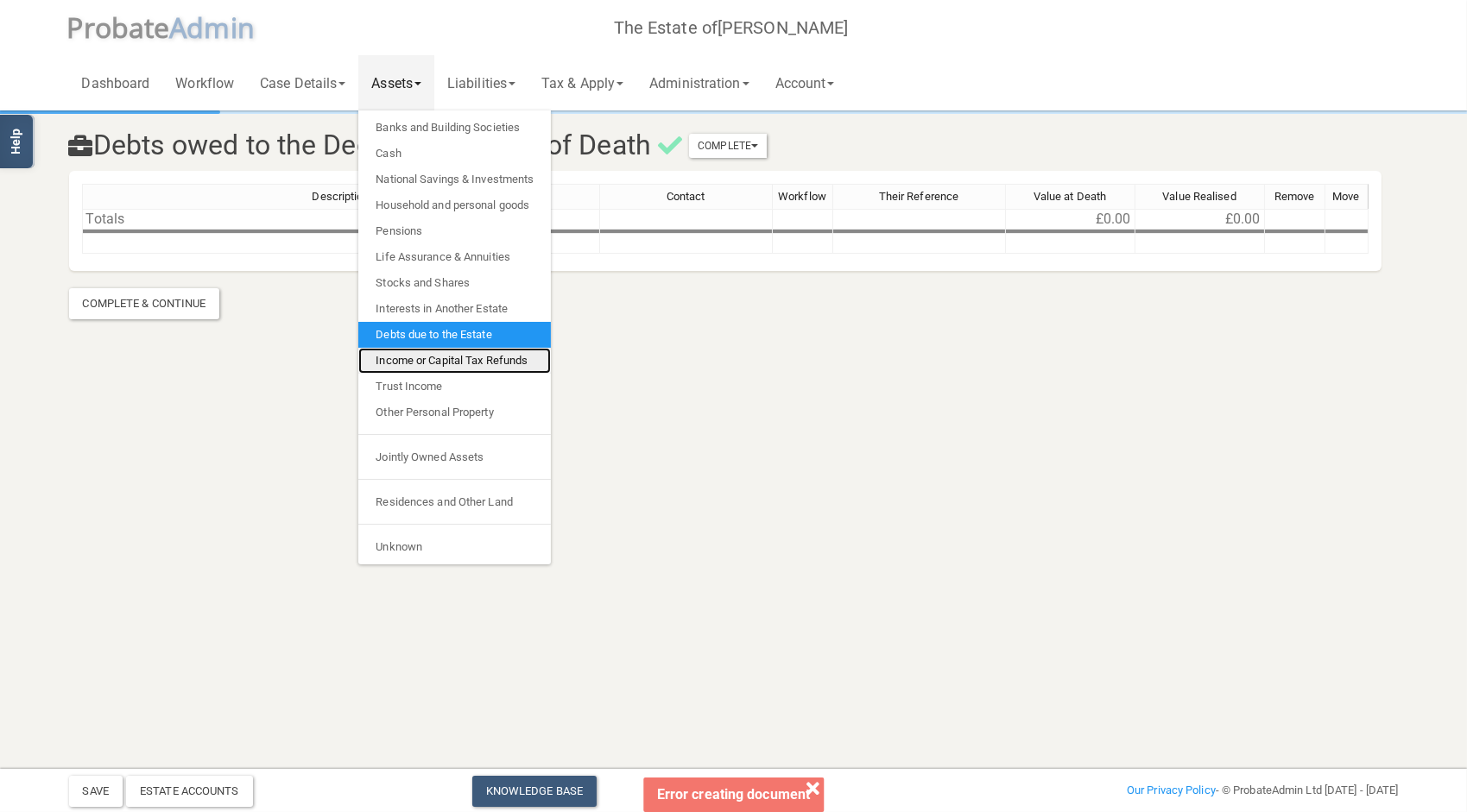
click at [444, 357] on link "Income or Capital Tax Refunds" at bounding box center [454, 361] width 192 height 26
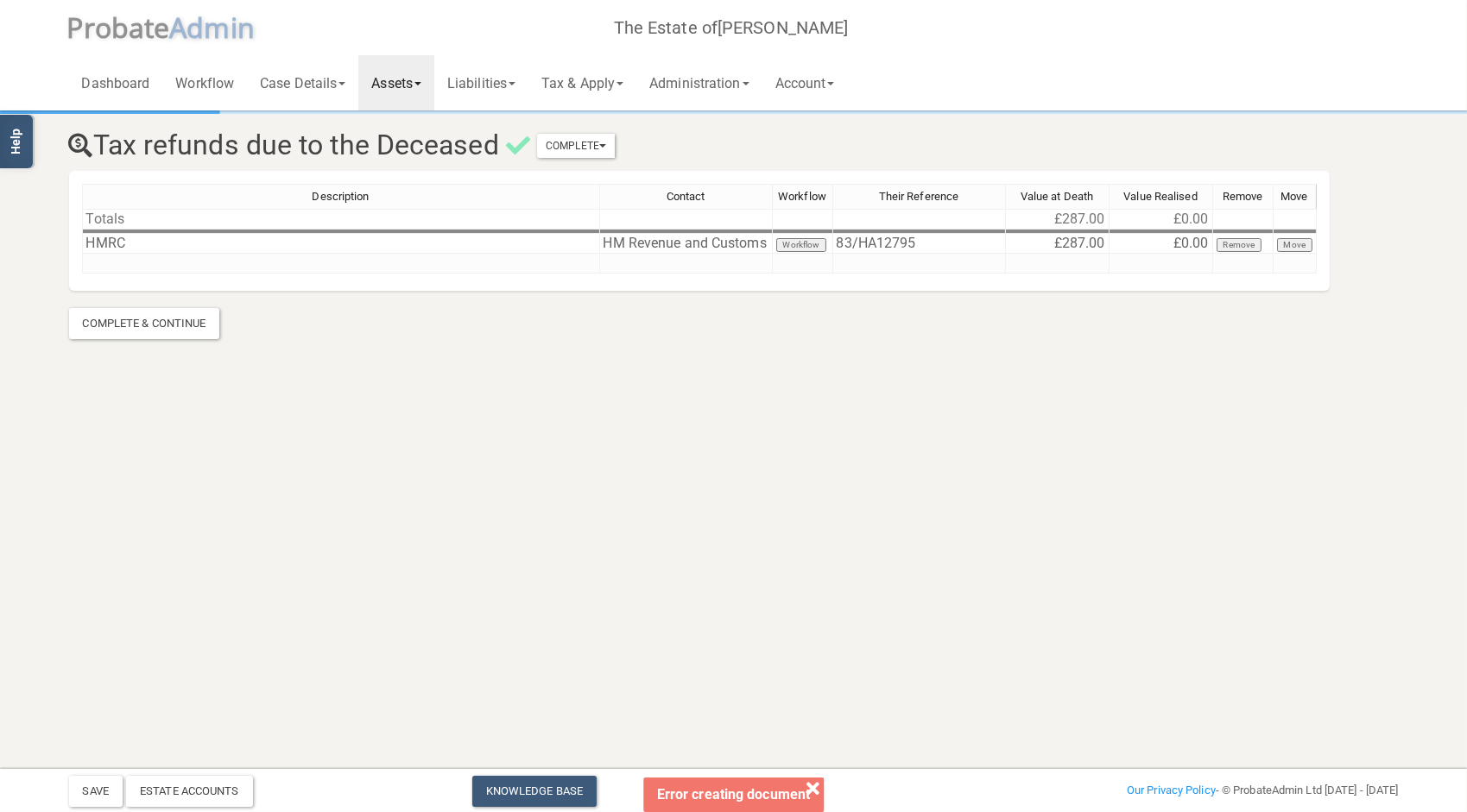
click at [413, 88] on link "Assets" at bounding box center [395, 83] width 76 height 55
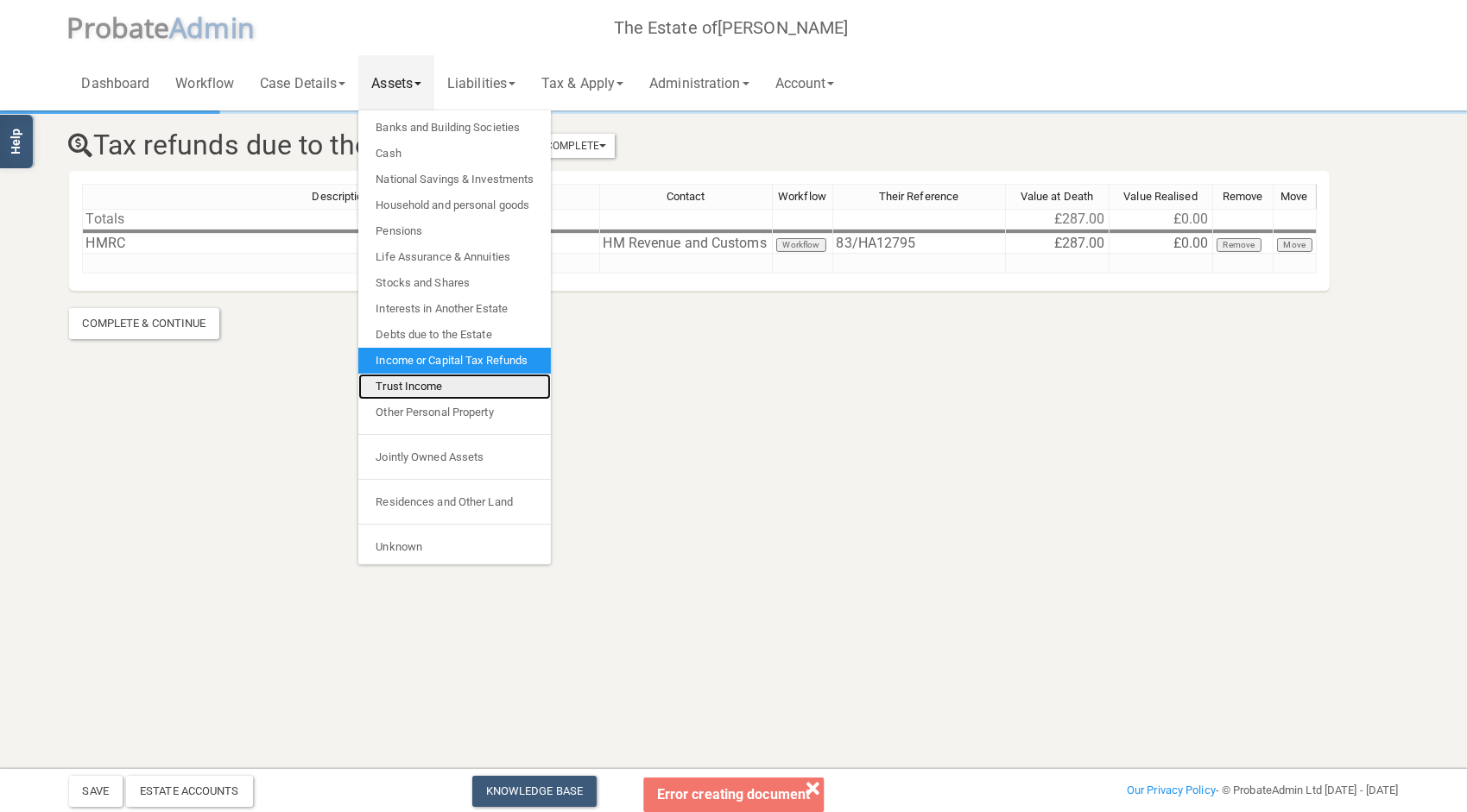
click at [431, 391] on link "Trust Income" at bounding box center [454, 386] width 192 height 26
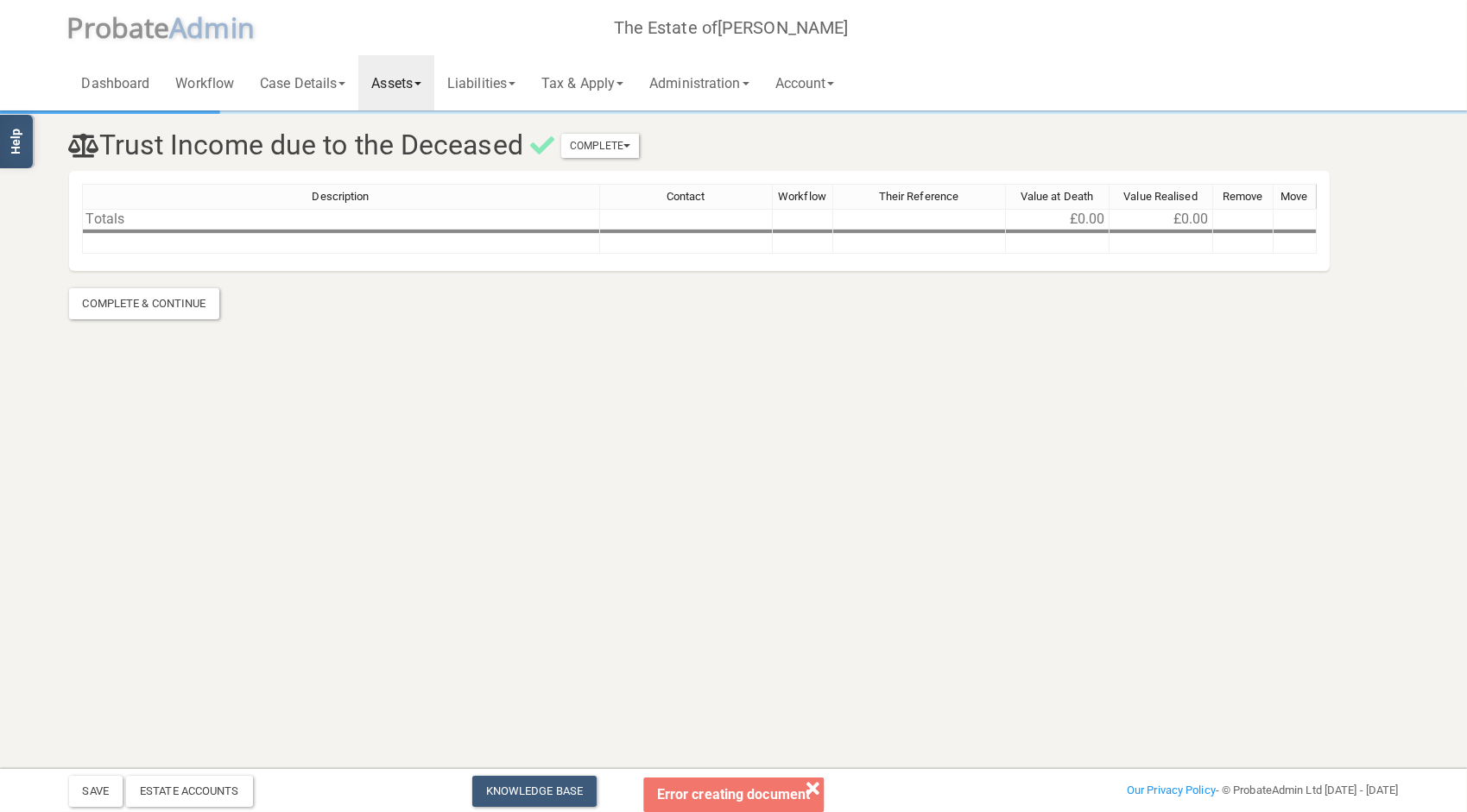
click at [411, 84] on link "Assets" at bounding box center [395, 83] width 76 height 55
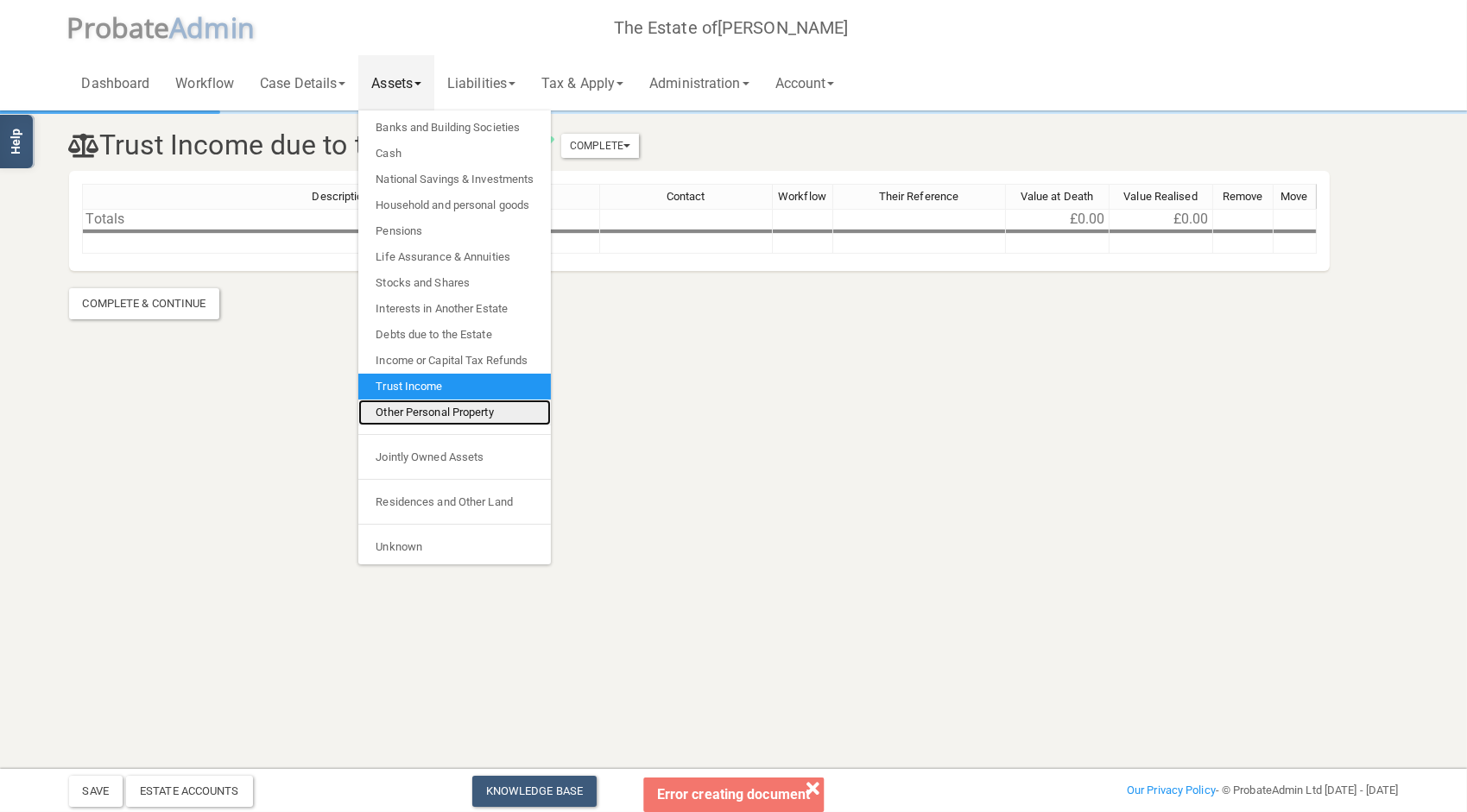
click at [417, 410] on link "Other Personal Property" at bounding box center [454, 412] width 192 height 26
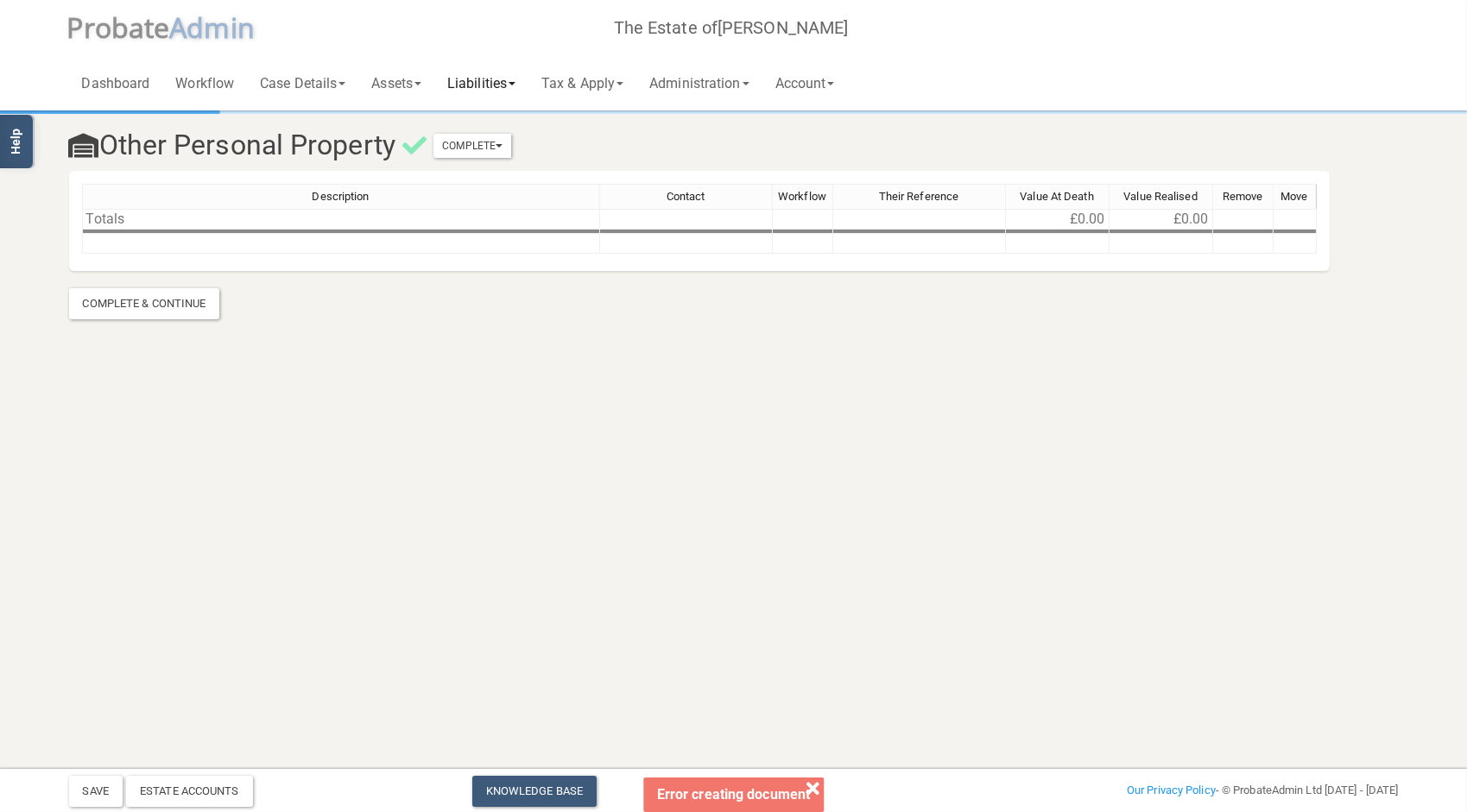
click at [480, 78] on link "Liabilities" at bounding box center [481, 83] width 94 height 55
click at [514, 135] on link "Funeral Expenses" at bounding box center [503, 127] width 138 height 26
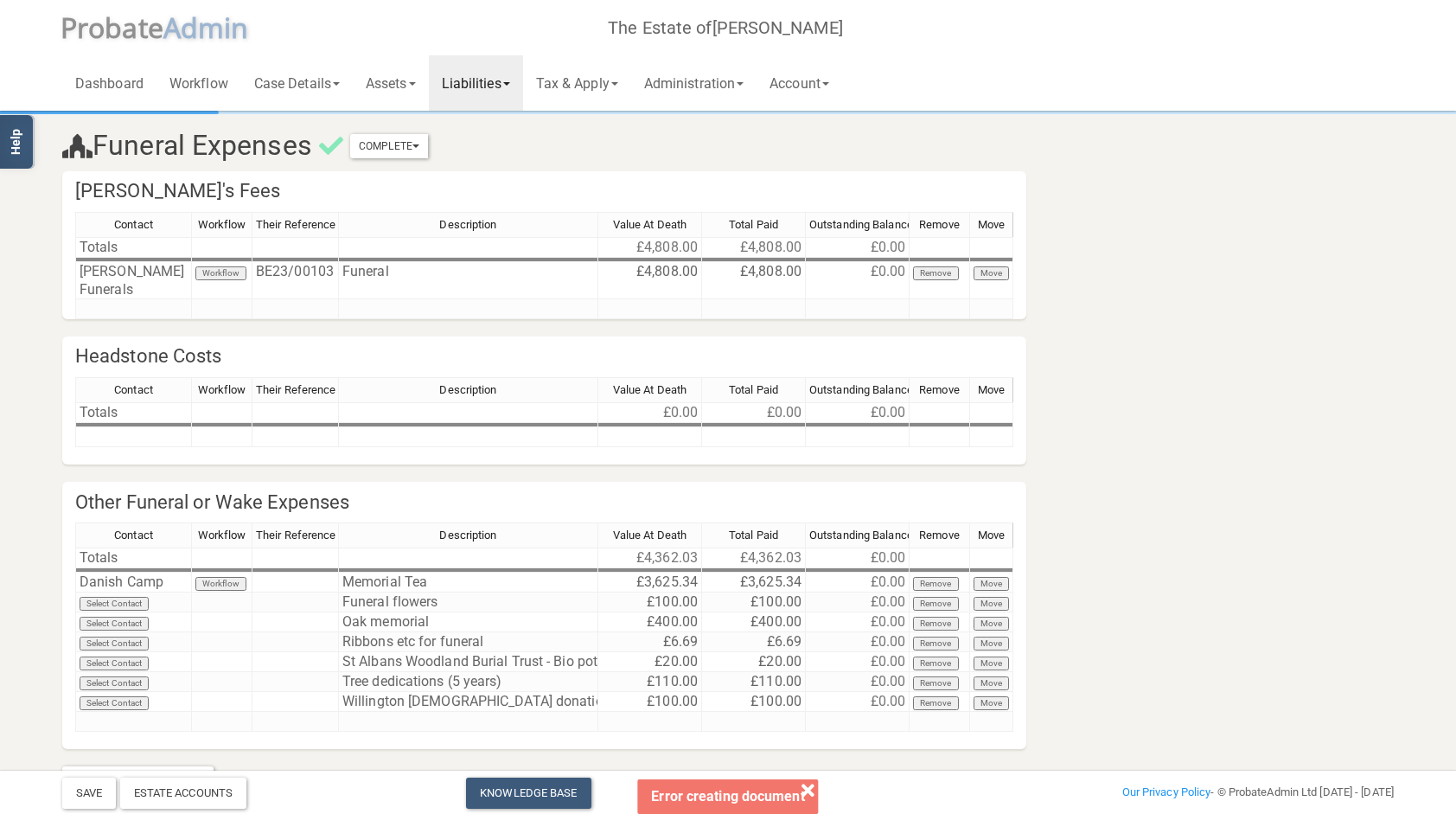
click at [497, 87] on link "Liabilities" at bounding box center [475, 83] width 94 height 56
click at [517, 147] on link "General Creditors" at bounding box center [497, 153] width 138 height 26
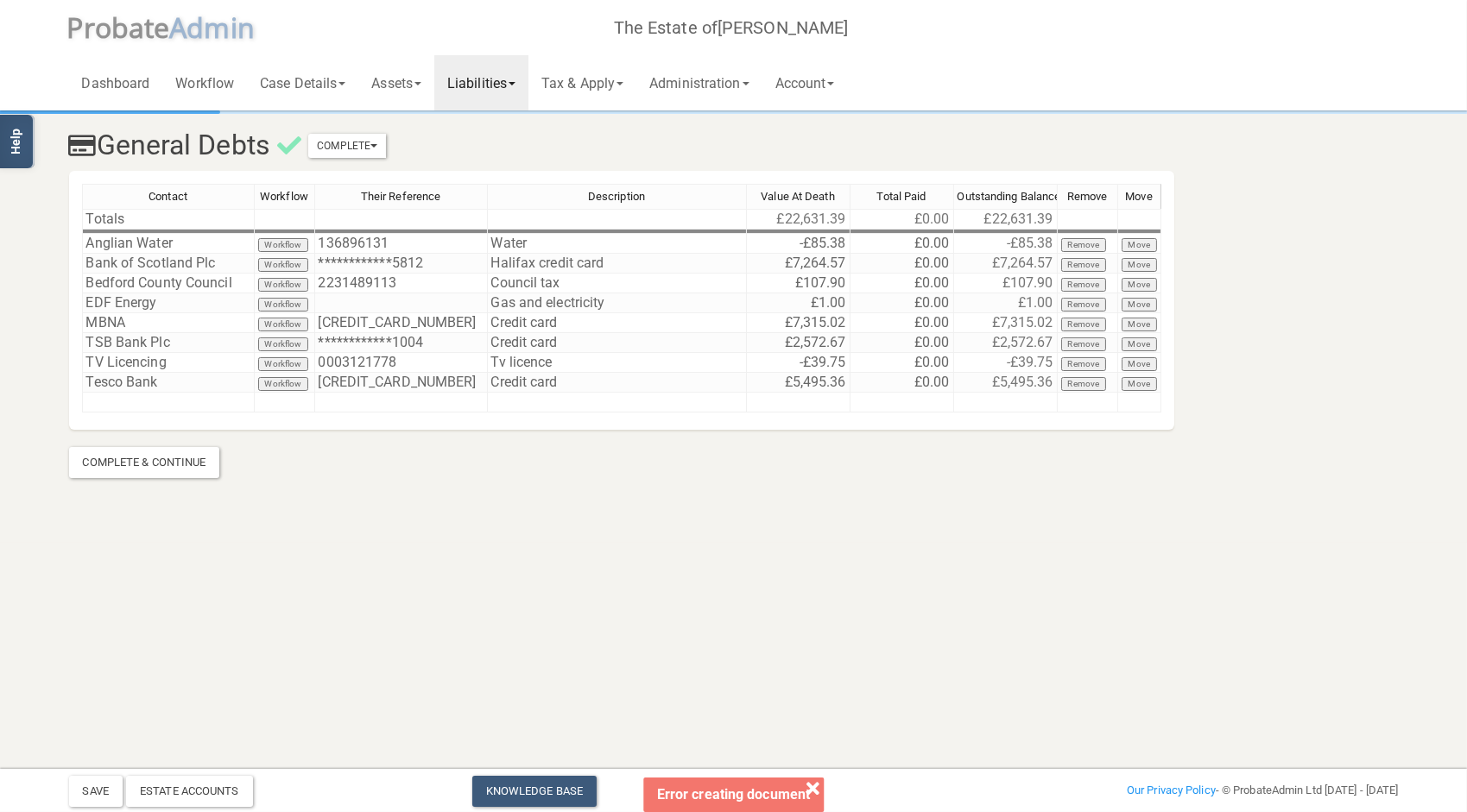
click at [488, 94] on link "Liabilities" at bounding box center [481, 83] width 94 height 55
click at [508, 189] on link "Secured Creditors" at bounding box center [503, 179] width 138 height 26
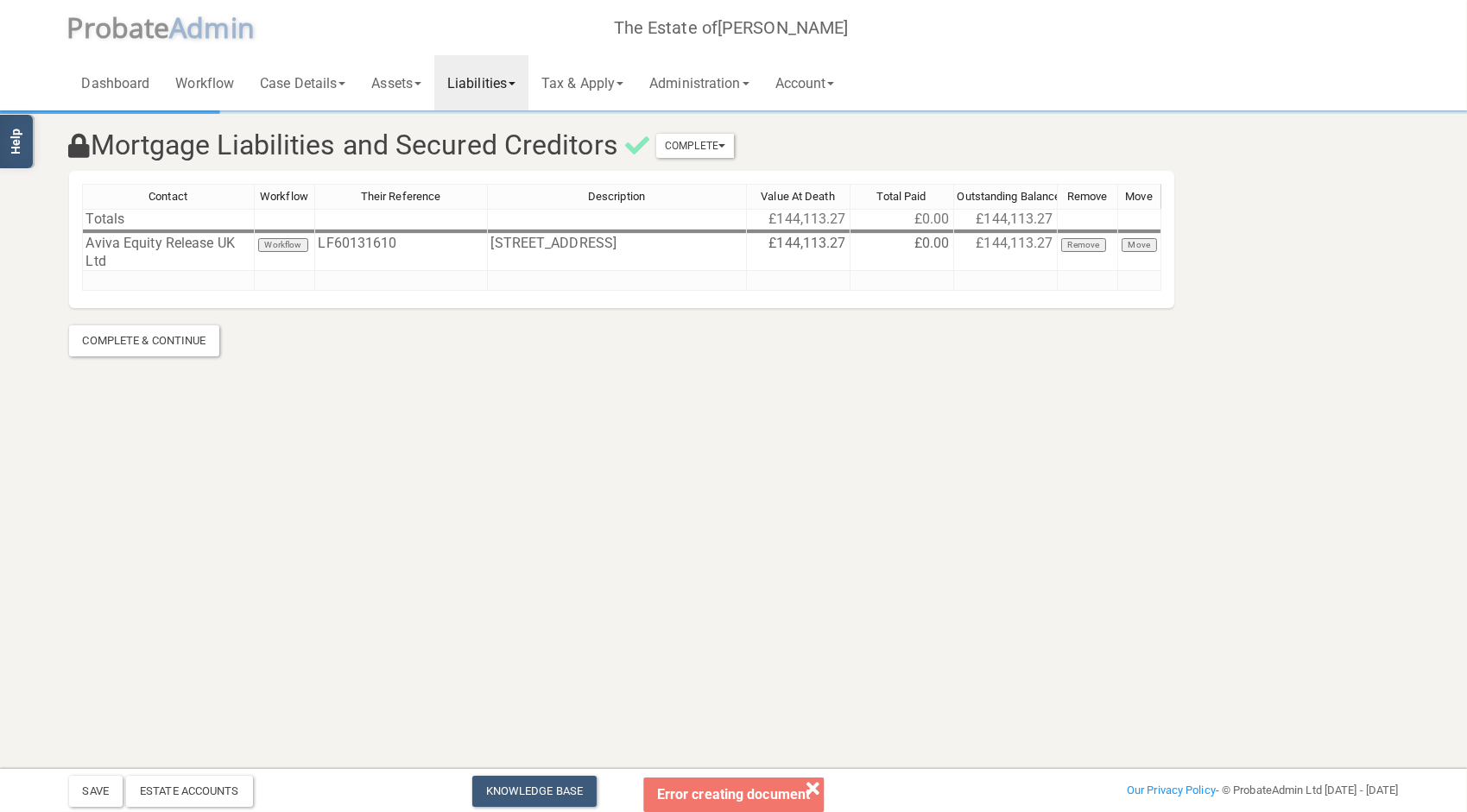
click at [451, 92] on link "Liabilities" at bounding box center [481, 83] width 94 height 55
click at [490, 71] on link "Liabilities" at bounding box center [481, 83] width 94 height 55
click at [401, 77] on link "Assets" at bounding box center [395, 83] width 76 height 55
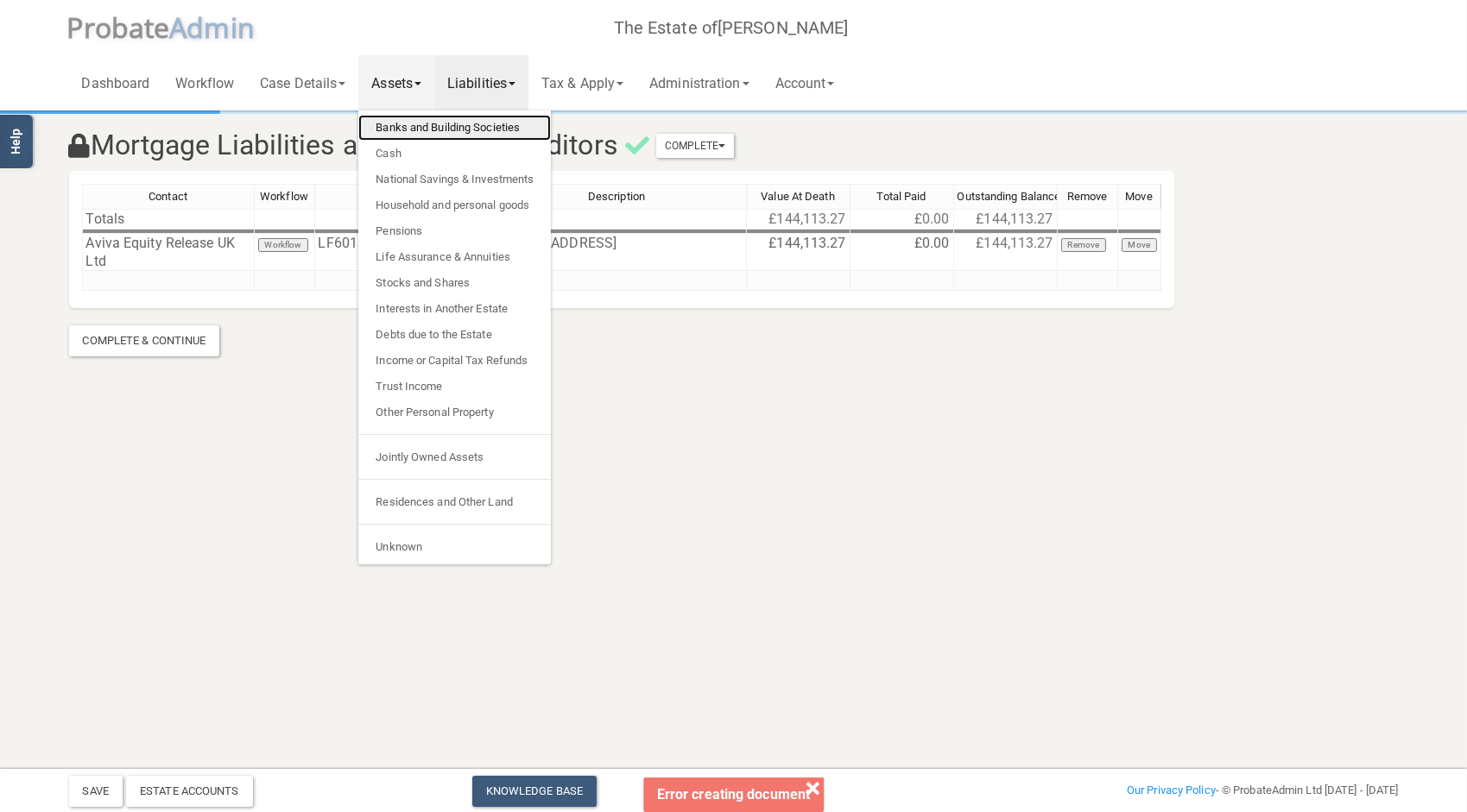
click at [408, 128] on link "Banks and Building Societies" at bounding box center [454, 127] width 192 height 26
